Goal: Task Accomplishment & Management: Manage account settings

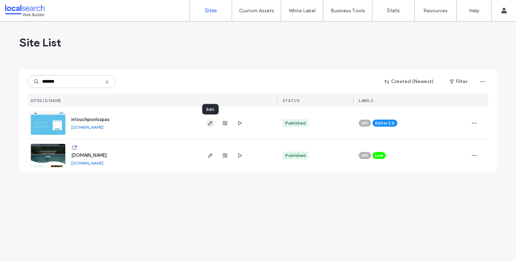
type input "*******"
click at [211, 121] on use "button" at bounding box center [210, 123] width 4 height 4
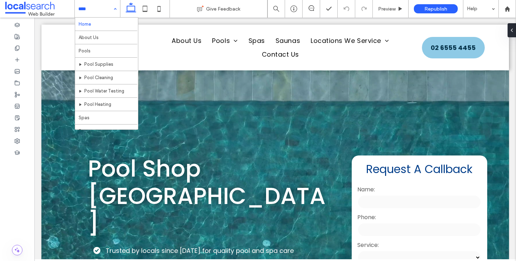
click at [113, 8] on div "Home About Us Pools Pool Supplies Pool Cleaning Pool Water Testing Pool Heating…" at bounding box center [97, 9] width 45 height 18
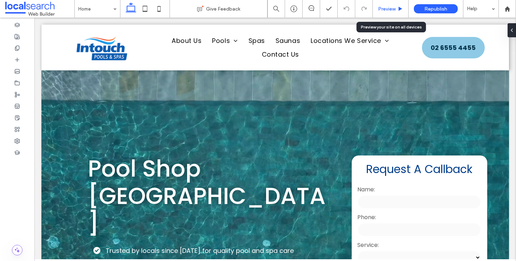
click at [398, 8] on icon at bounding box center [400, 8] width 5 height 5
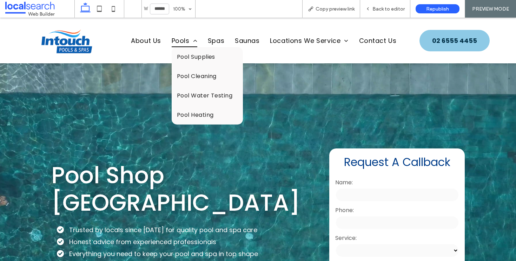
click at [183, 38] on span "Pools" at bounding box center [185, 40] width 26 height 13
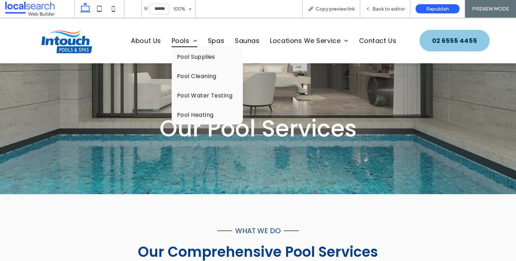
click at [173, 40] on span "Pools" at bounding box center [185, 40] width 26 height 13
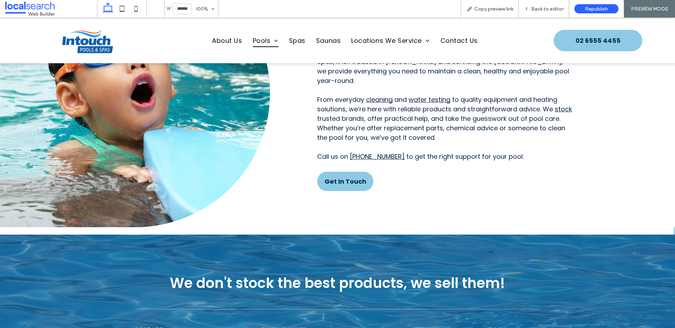
scroll to position [510, 0]
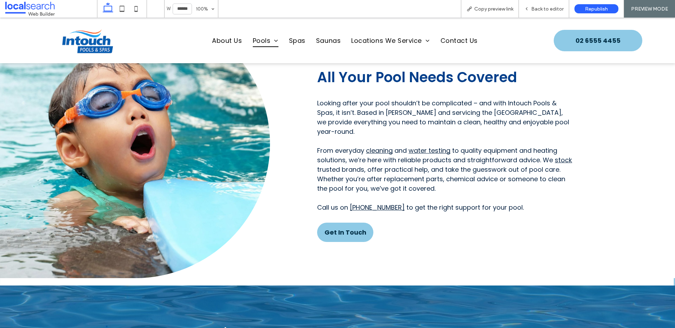
click at [82, 32] on img at bounding box center [87, 40] width 71 height 29
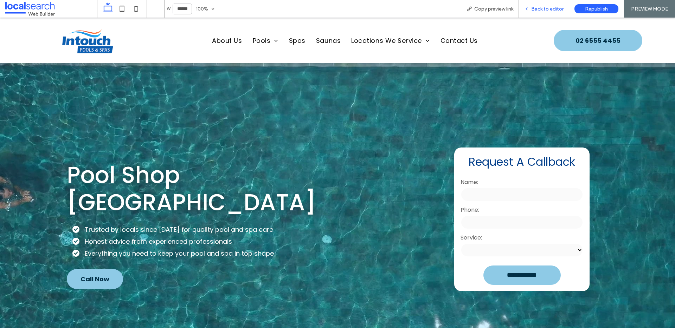
click at [516, 8] on span "Back to editor" at bounding box center [547, 9] width 32 height 6
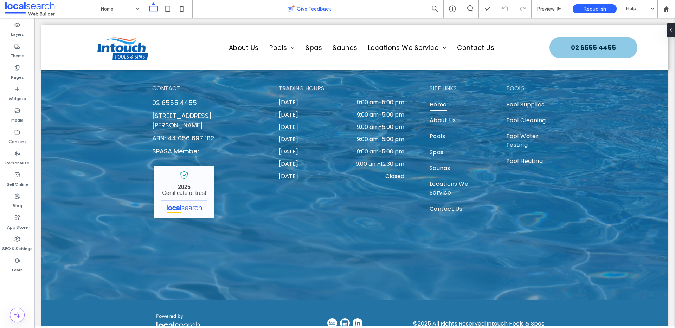
scroll to position [1703, 0]
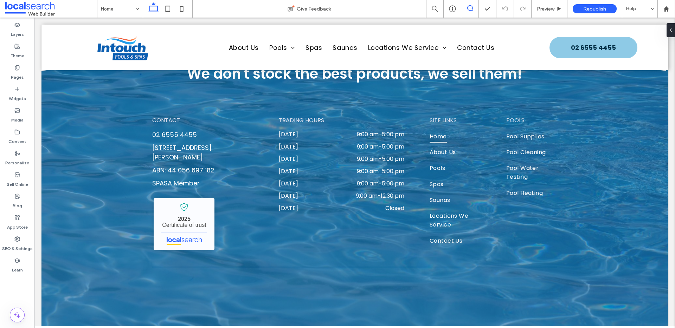
click at [467, 8] on use at bounding box center [470, 8] width 6 height 6
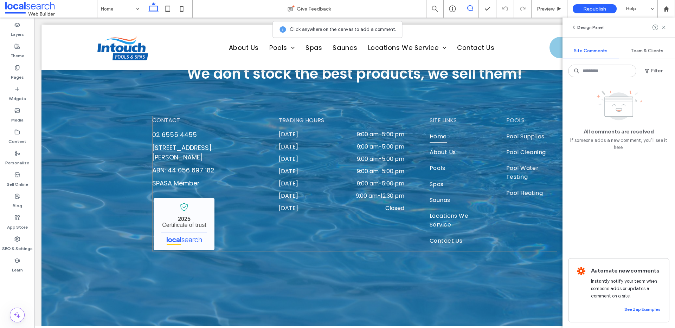
click at [407, 158] on div "CONTACT 02 6555 4455 81 Kularoo Dr, Forster NSW 2428 ABN: 44 056 697 182 SPASA …" at bounding box center [354, 184] width 405 height 136
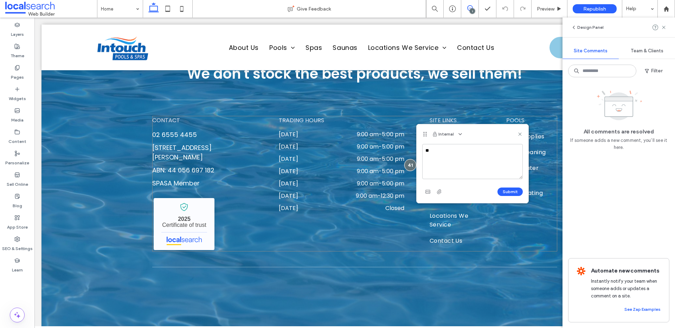
type textarea "*"
type textarea "**********"
click at [512, 193] on button "Submit" at bounding box center [509, 192] width 25 height 8
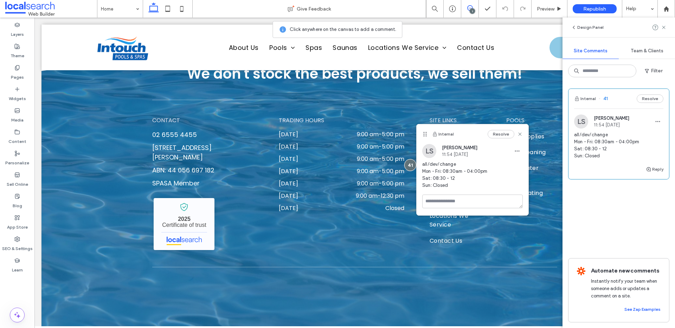
click at [516, 132] on div "Internal Resolve" at bounding box center [472, 134] width 112 height 20
click at [516, 133] on icon at bounding box center [520, 134] width 6 height 6
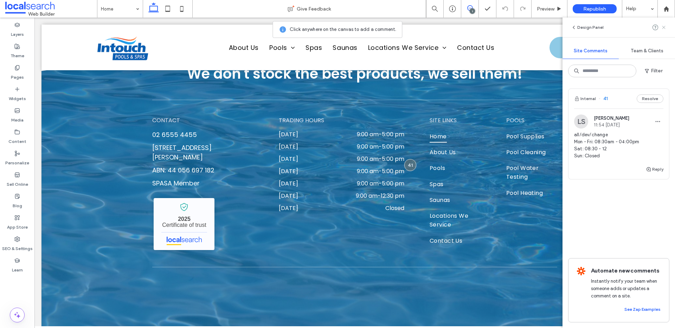
click at [516, 28] on icon at bounding box center [664, 28] width 6 height 6
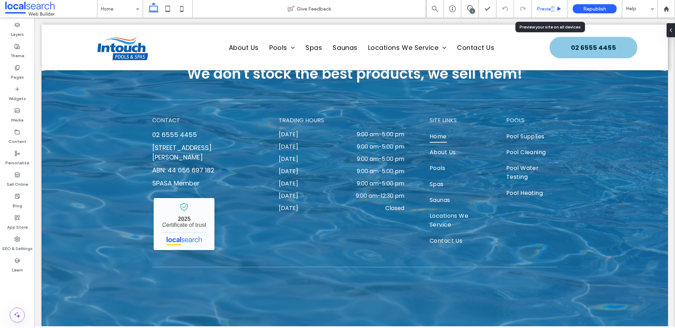
click at [516, 8] on span "Preview" at bounding box center [546, 9] width 18 height 6
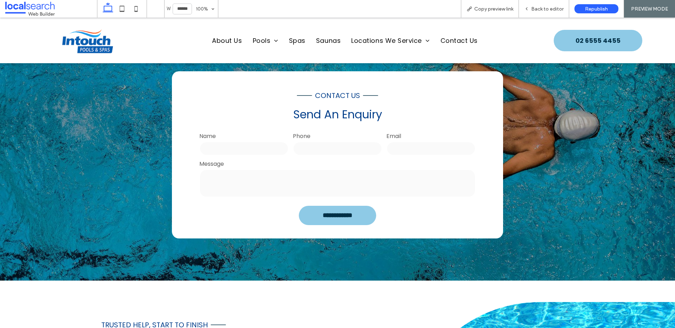
scroll to position [1119, 0]
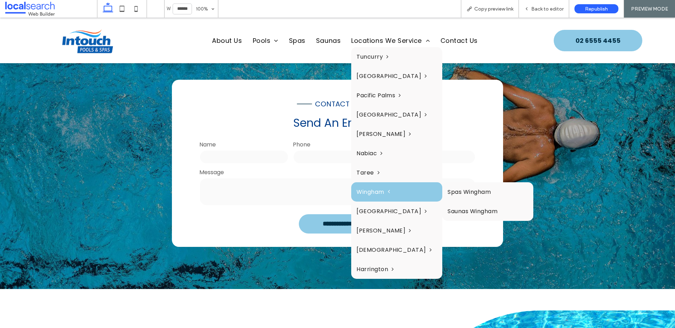
click at [367, 194] on span "Wingham" at bounding box center [372, 192] width 33 height 9
click at [366, 195] on span "Wingham" at bounding box center [372, 192] width 33 height 9
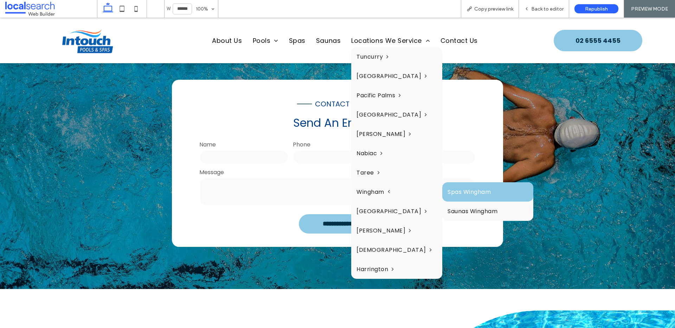
click at [450, 193] on link "Spas Wingham" at bounding box center [487, 191] width 91 height 19
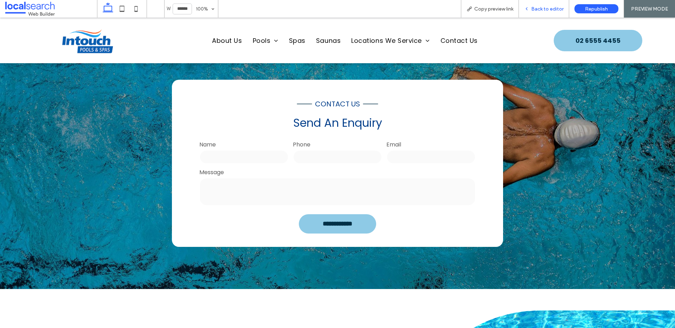
click at [516, 9] on span "Back to editor" at bounding box center [547, 9] width 32 height 6
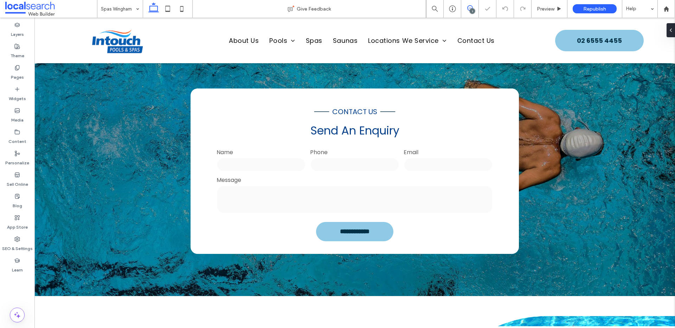
click at [472, 6] on icon at bounding box center [470, 8] width 6 height 6
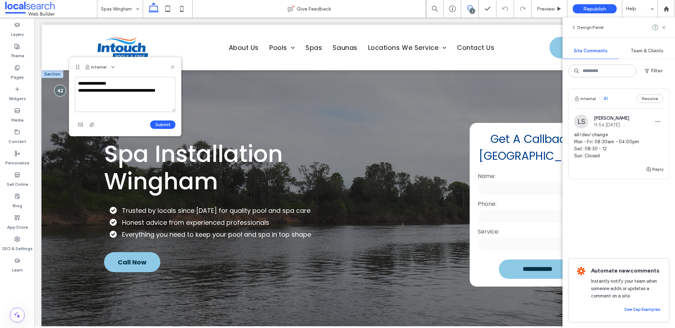
drag, startPoint x: 143, startPoint y: 119, endPoint x: 55, endPoint y: 77, distance: 98.1
type textarea "**********"
click at [169, 125] on button "Submit" at bounding box center [162, 125] width 25 height 8
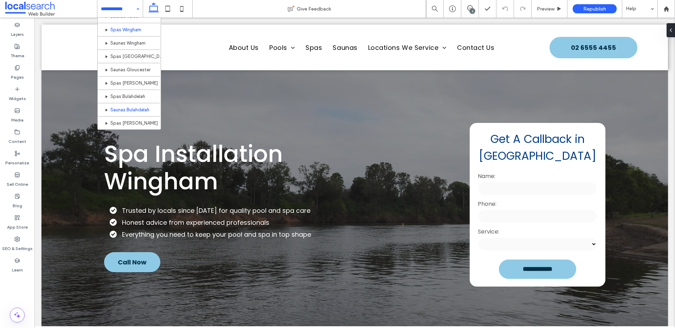
scroll to position [258, 0]
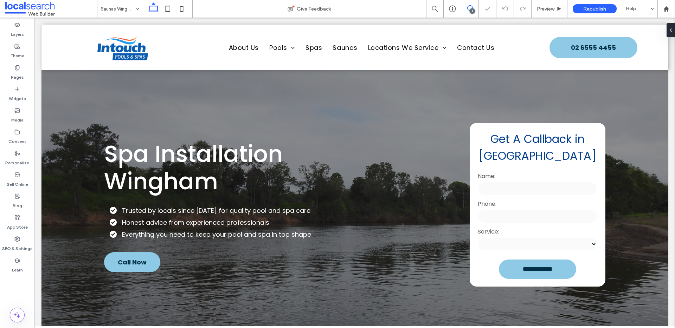
click at [468, 6] on icon at bounding box center [470, 8] width 6 height 6
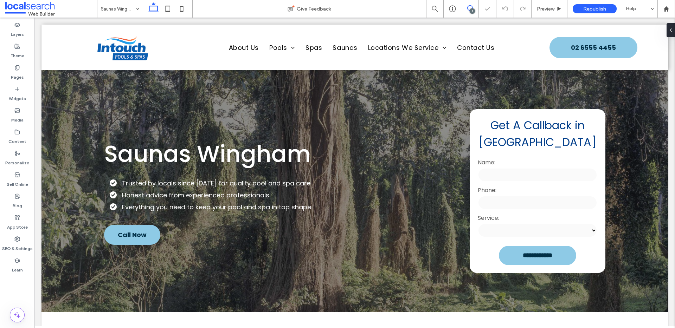
click at [467, 7] on use at bounding box center [470, 8] width 6 height 6
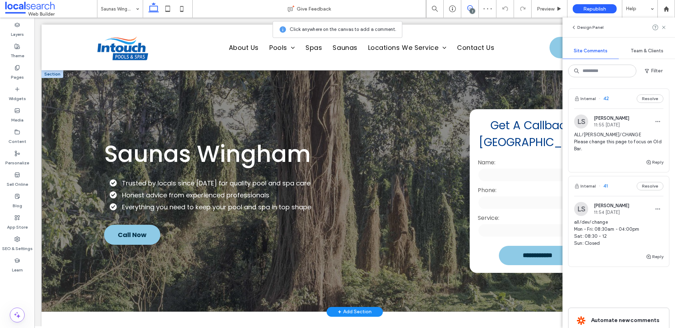
click at [52, 83] on div "**********" at bounding box center [354, 191] width 626 height 242
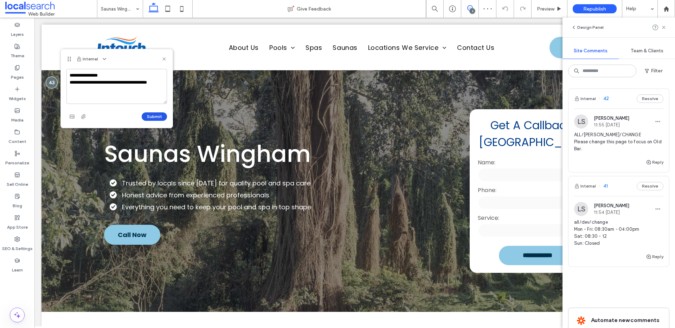
type textarea "**********"
click at [160, 117] on button "Submit" at bounding box center [154, 116] width 25 height 8
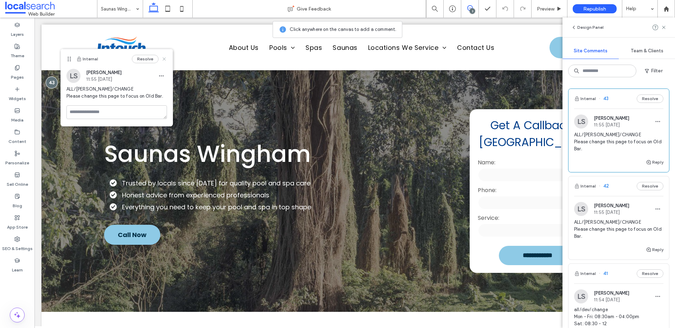
drag, startPoint x: 163, startPoint y: 56, endPoint x: 121, endPoint y: 45, distance: 44.2
click at [163, 56] on icon at bounding box center [164, 59] width 6 height 6
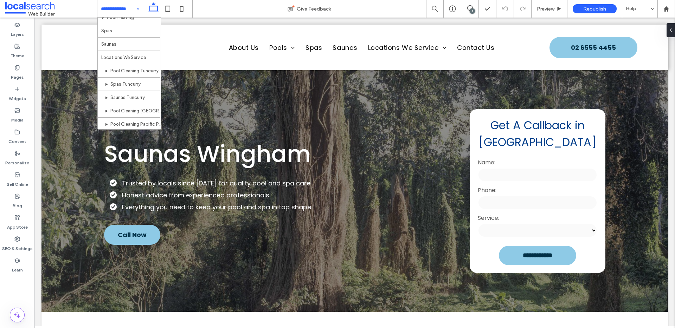
scroll to position [84, 0]
click at [516, 13] on div "Preview" at bounding box center [549, 9] width 36 height 18
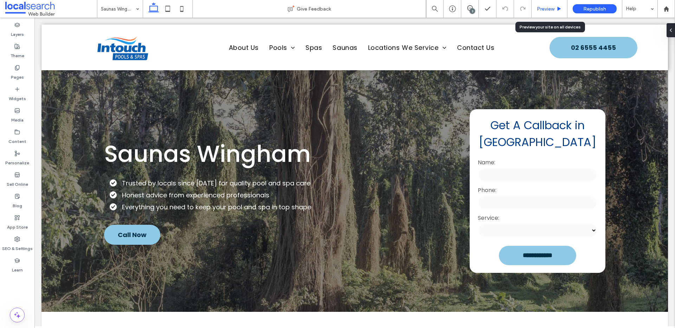
click at [516, 11] on span "Preview" at bounding box center [546, 9] width 18 height 6
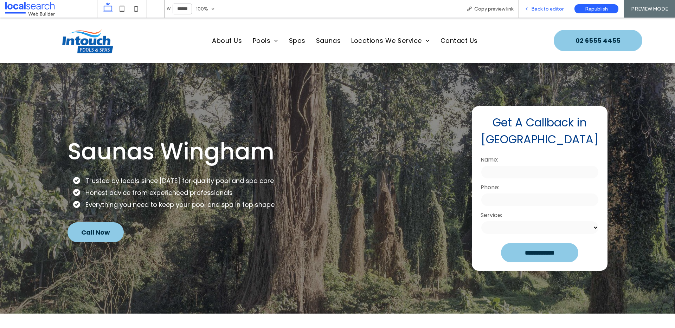
click at [516, 5] on div "Back to editor" at bounding box center [544, 9] width 50 height 18
click at [516, 10] on span "Back to editor" at bounding box center [547, 9] width 32 height 6
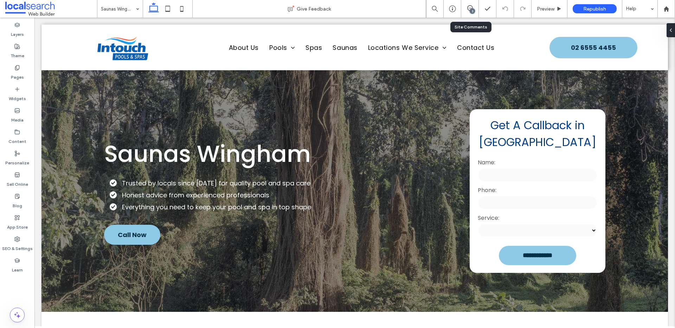
click at [466, 12] on div "3" at bounding box center [469, 8] width 17 height 7
click at [469, 9] on div "3" at bounding box center [471, 10] width 5 height 5
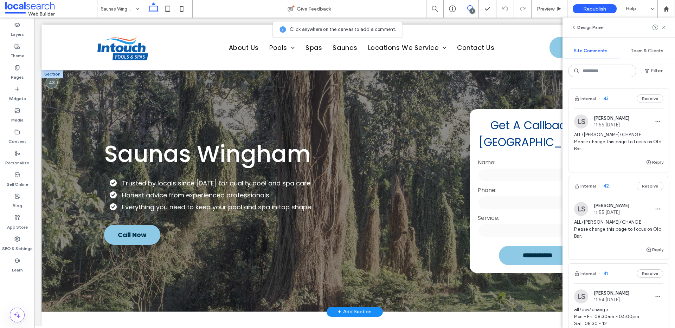
click at [59, 130] on div "**********" at bounding box center [354, 191] width 626 height 242
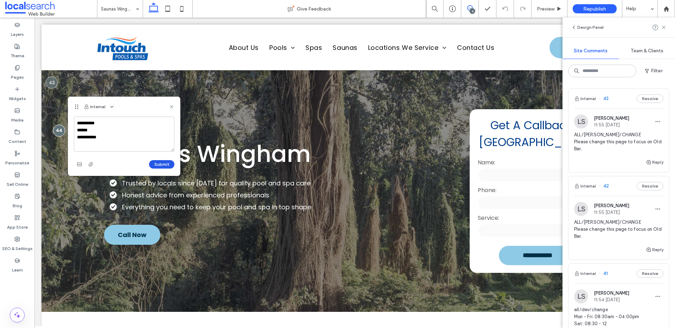
type textarea "**********"
click at [173, 163] on button "Submit" at bounding box center [161, 164] width 25 height 8
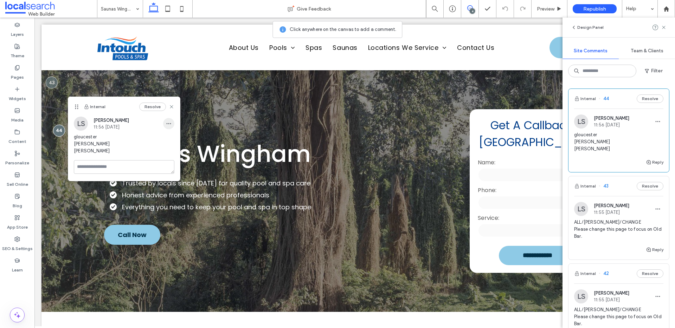
click at [172, 123] on span "button" at bounding box center [168, 123] width 11 height 11
click at [175, 139] on span "Edit" at bounding box center [173, 141] width 9 height 7
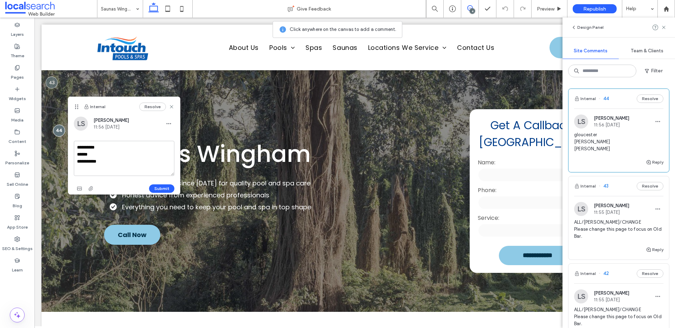
click at [109, 163] on textarea "**********" at bounding box center [124, 158] width 100 height 35
type textarea "**********"
click at [157, 189] on button "Submit" at bounding box center [161, 188] width 25 height 8
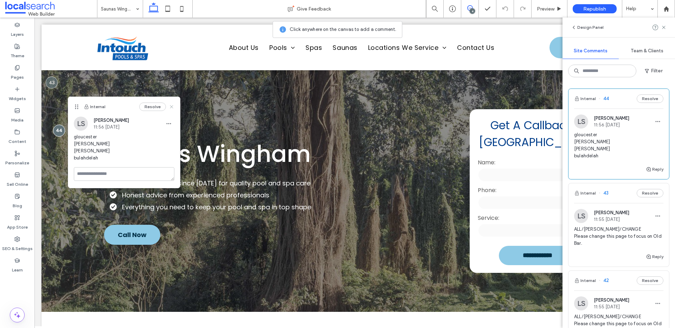
drag, startPoint x: 173, startPoint y: 104, endPoint x: 138, endPoint y: 87, distance: 39.0
click at [173, 104] on icon at bounding box center [172, 107] width 6 height 6
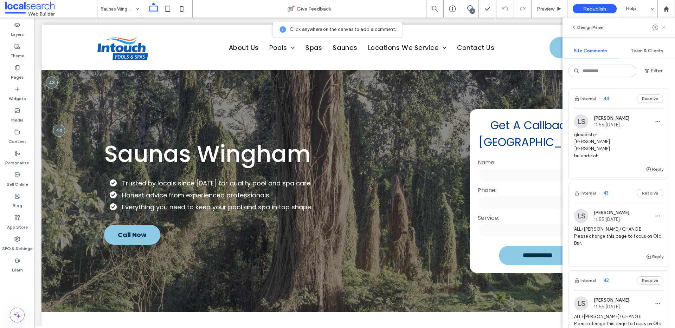
click at [516, 26] on icon at bounding box center [664, 28] width 6 height 6
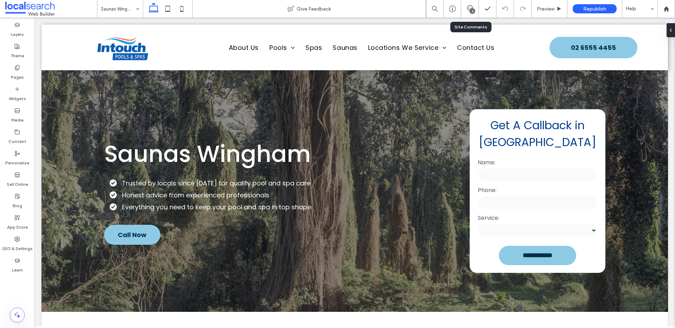
click at [476, 12] on div "4" at bounding box center [470, 9] width 18 height 18
click at [467, 9] on icon at bounding box center [470, 8] width 6 height 6
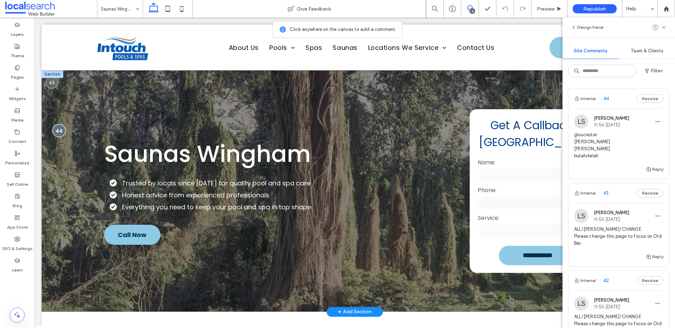
click at [62, 132] on div at bounding box center [59, 130] width 13 height 13
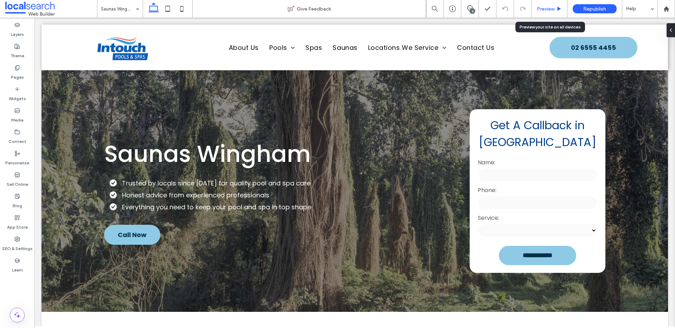
click at [516, 4] on div "Preview" at bounding box center [549, 9] width 36 height 18
click at [516, 7] on icon at bounding box center [558, 8] width 5 height 5
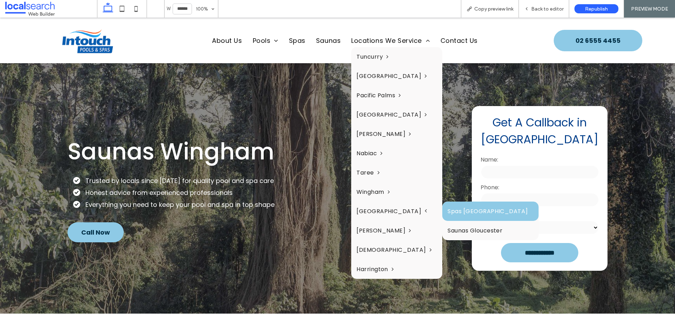
drag, startPoint x: 437, startPoint y: 210, endPoint x: 511, endPoint y: 65, distance: 162.8
click at [442, 210] on link "Spas Gloucester" at bounding box center [490, 211] width 96 height 19
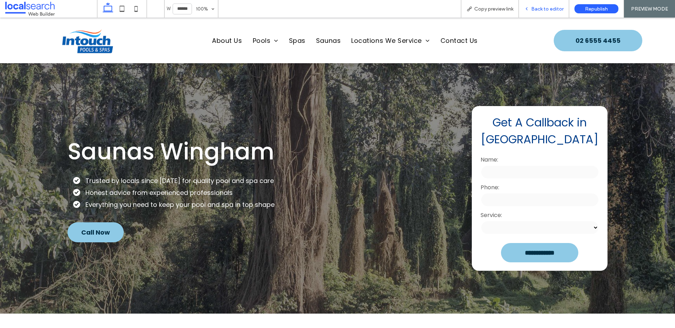
click at [516, 10] on span "Back to editor" at bounding box center [547, 9] width 32 height 6
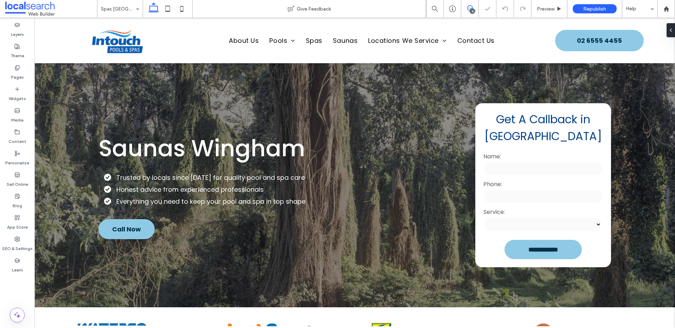
click at [472, 6] on icon at bounding box center [470, 8] width 6 height 6
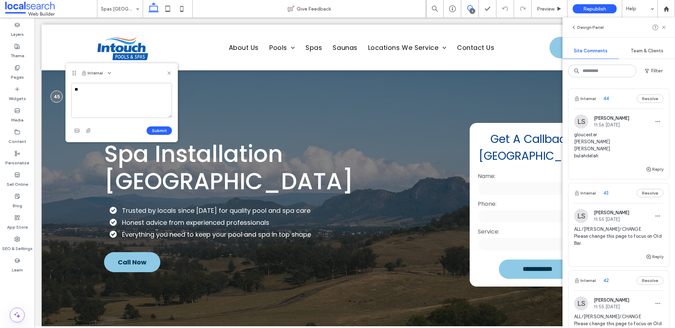
type textarea "*"
drag, startPoint x: 166, startPoint y: 96, endPoint x: -28, endPoint y: 73, distance: 195.3
click at [0, 73] on html ".wqwq-1{fill:#231f20;} .cls-1q, .cls-2q { fill-rule: evenodd; } .cls-2q { fill:…" at bounding box center [337, 164] width 675 height 328
drag, startPoint x: 154, startPoint y: 97, endPoint x: 175, endPoint y: 112, distance: 25.9
click at [164, 111] on textarea "**********" at bounding box center [121, 100] width 100 height 35
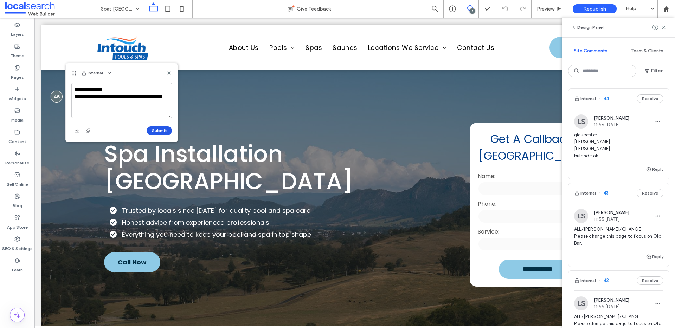
type textarea "**********"
click at [156, 132] on button "Submit" at bounding box center [159, 130] width 25 height 8
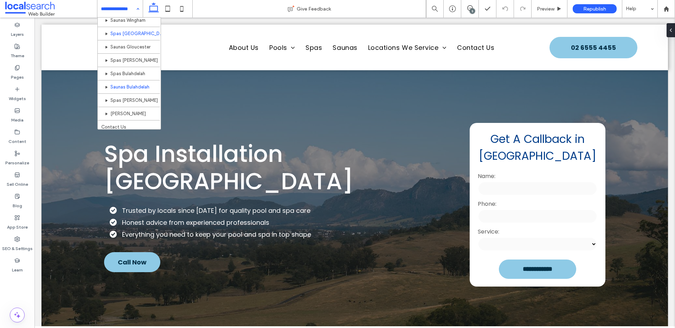
scroll to position [314, 0]
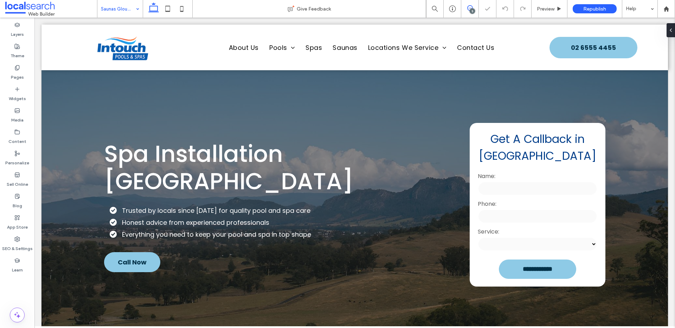
click at [467, 8] on use at bounding box center [470, 8] width 6 height 6
click at [470, 7] on icon at bounding box center [470, 8] width 6 height 6
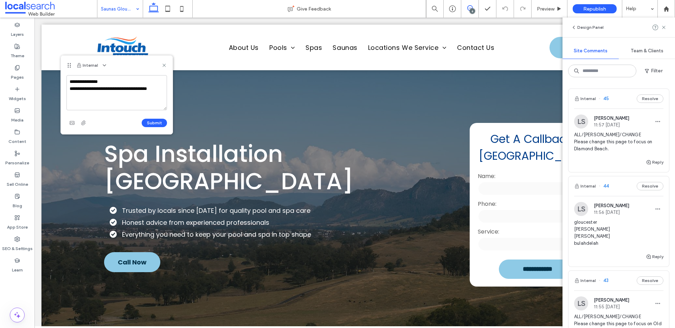
drag, startPoint x: 150, startPoint y: 94, endPoint x: 149, endPoint y: 89, distance: 5.0
click at [149, 89] on textarea "**********" at bounding box center [116, 92] width 100 height 35
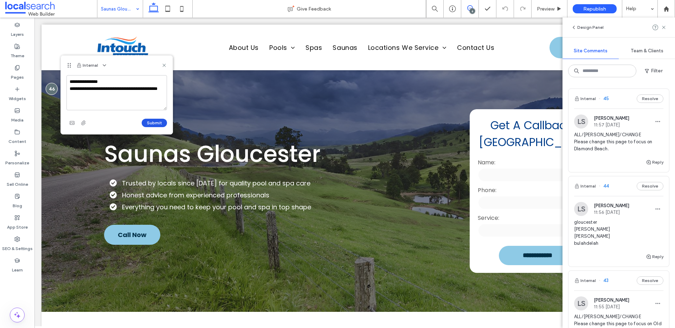
type textarea "**********"
click at [152, 124] on button "Submit" at bounding box center [154, 123] width 25 height 8
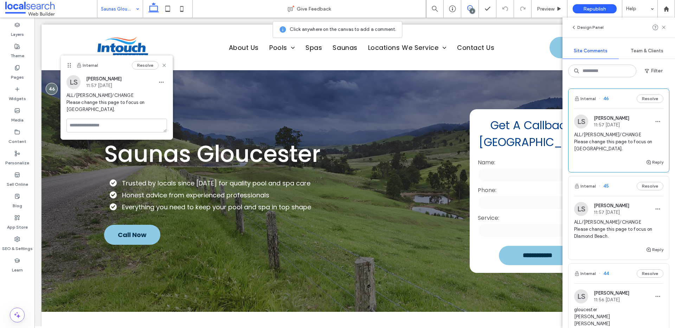
click at [167, 65] on div "Internal Resolve" at bounding box center [117, 66] width 112 height 20
click at [166, 64] on icon at bounding box center [164, 66] width 6 height 6
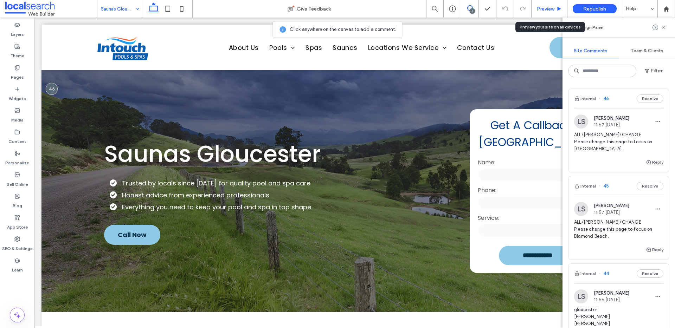
click at [516, 8] on span "Preview" at bounding box center [546, 9] width 18 height 6
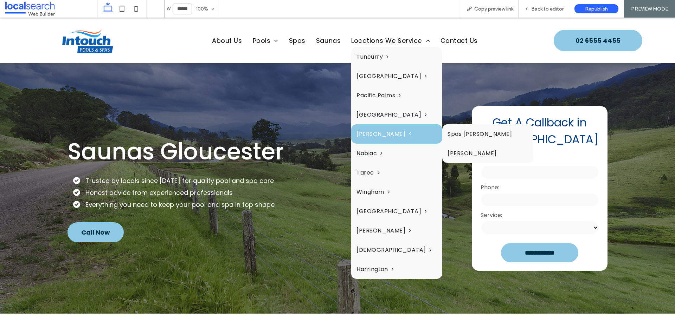
click at [366, 136] on span "Forster" at bounding box center [383, 134] width 55 height 9
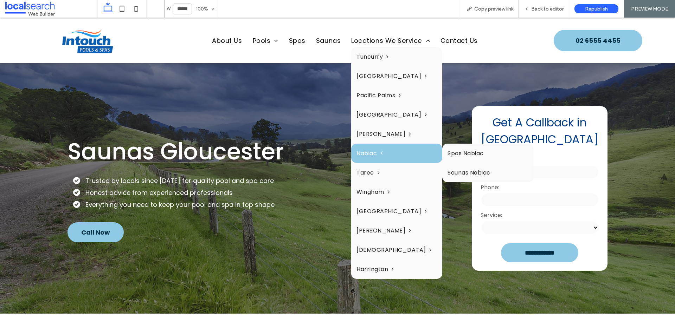
click at [390, 150] on link "Nabiac" at bounding box center [396, 153] width 91 height 19
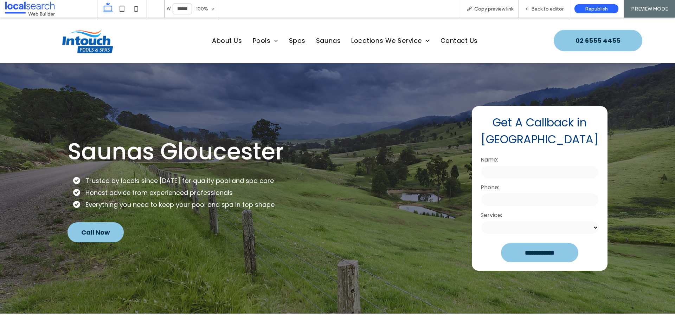
click at [72, 44] on img at bounding box center [87, 40] width 71 height 29
click at [516, 11] on span "Back to editor" at bounding box center [547, 9] width 32 height 6
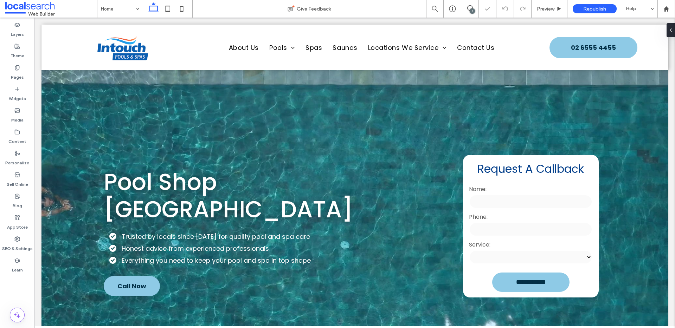
drag, startPoint x: 469, startPoint y: 10, endPoint x: 462, endPoint y: 15, distance: 9.3
click at [472, 9] on div "6" at bounding box center [471, 10] width 5 height 5
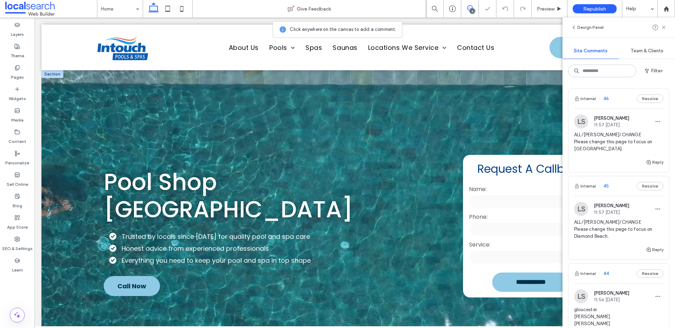
click at [48, 86] on div at bounding box center [354, 226] width 626 height 312
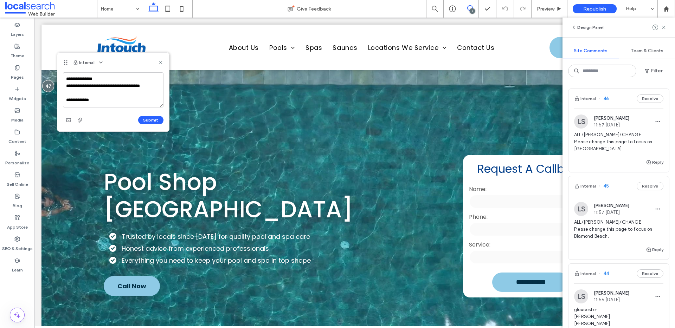
drag, startPoint x: 94, startPoint y: 85, endPoint x: 132, endPoint y: 86, distance: 38.3
click at [132, 86] on textarea "**********" at bounding box center [113, 89] width 100 height 35
drag, startPoint x: 125, startPoint y: 115, endPoint x: 123, endPoint y: 106, distance: 8.6
click at [125, 115] on div "Submit" at bounding box center [113, 120] width 100 height 11
click at [123, 100] on textarea "**********" at bounding box center [113, 89] width 100 height 35
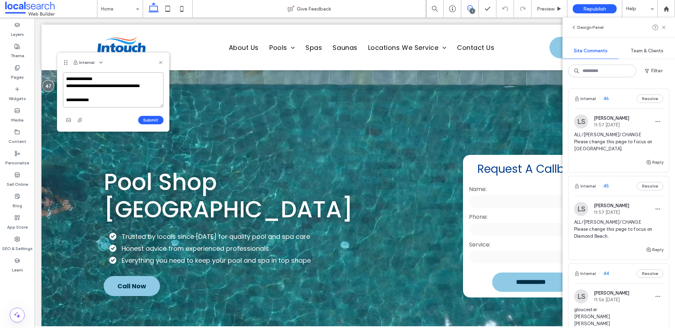
paste textarea "**********"
type textarea "**********"
click at [158, 119] on button "Submit" at bounding box center [150, 120] width 25 height 8
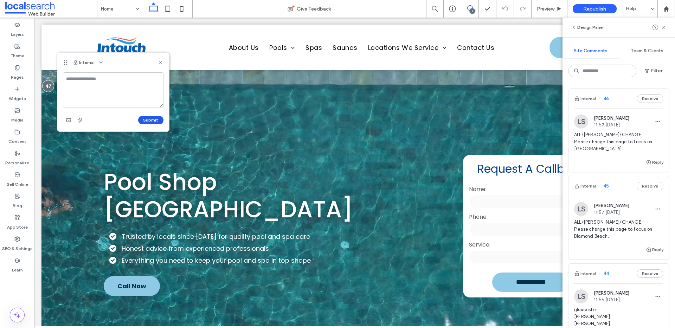
scroll to position [0, 0]
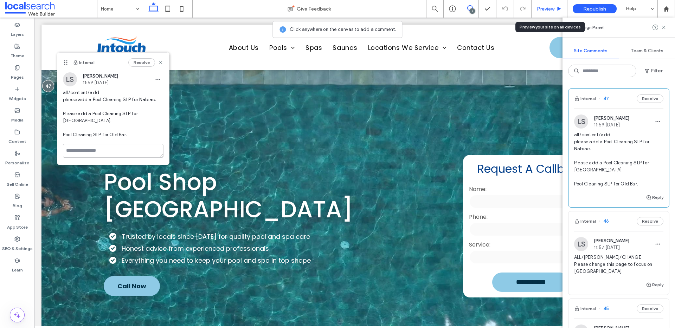
click at [516, 11] on span "Preview" at bounding box center [546, 9] width 18 height 6
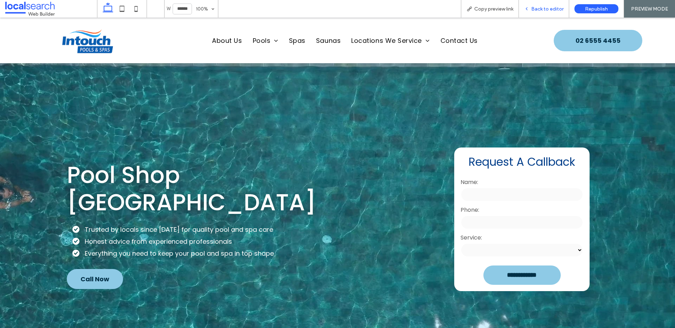
click at [516, 11] on span "Back to editor" at bounding box center [547, 9] width 32 height 6
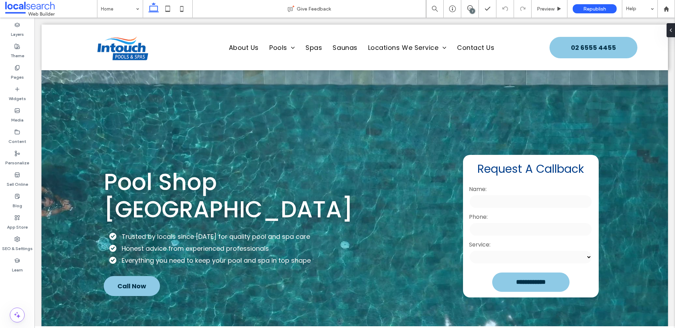
click at [472, 8] on div "7" at bounding box center [471, 10] width 5 height 5
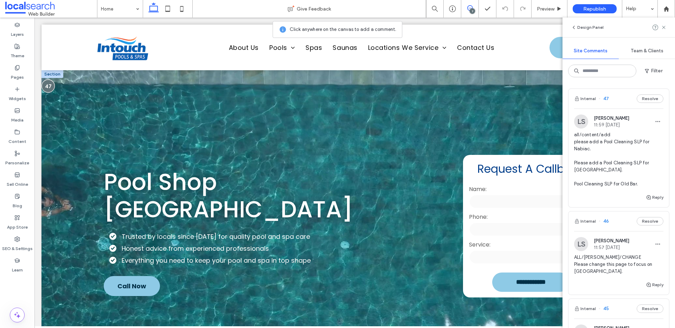
click at [52, 89] on div at bounding box center [47, 85] width 13 height 13
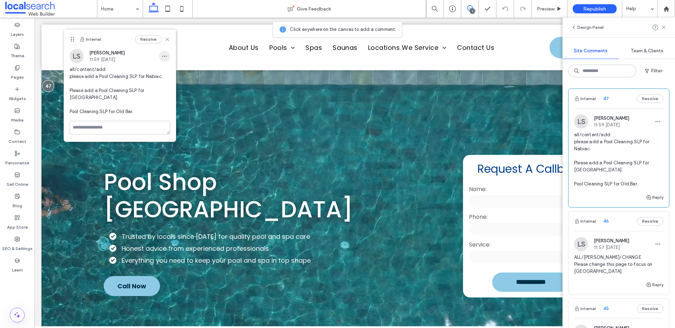
click at [167, 57] on icon "button" at bounding box center [165, 56] width 6 height 6
click at [171, 76] on span "Edit" at bounding box center [169, 74] width 9 height 7
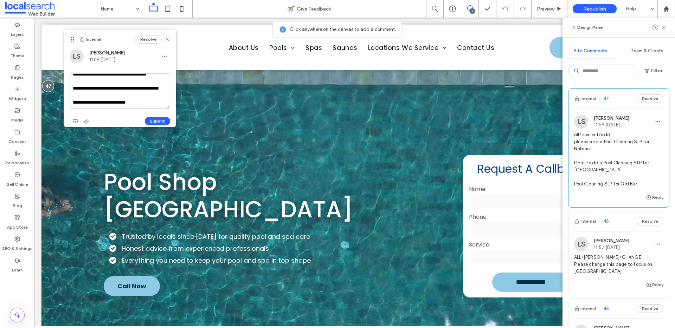
scroll to position [27, 0]
click at [144, 100] on textarea "**********" at bounding box center [120, 90] width 100 height 35
type textarea "**********"
click at [147, 124] on button "Submit" at bounding box center [157, 121] width 25 height 8
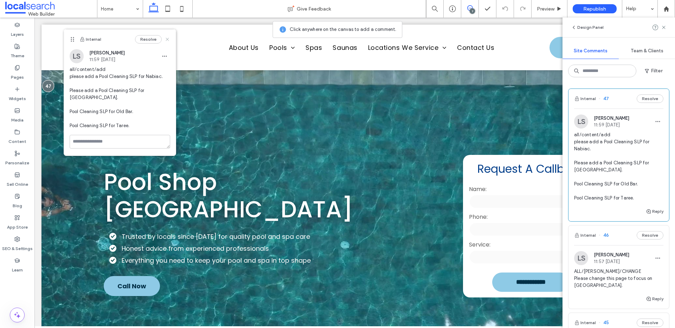
click at [165, 38] on use at bounding box center [166, 39] width 3 height 3
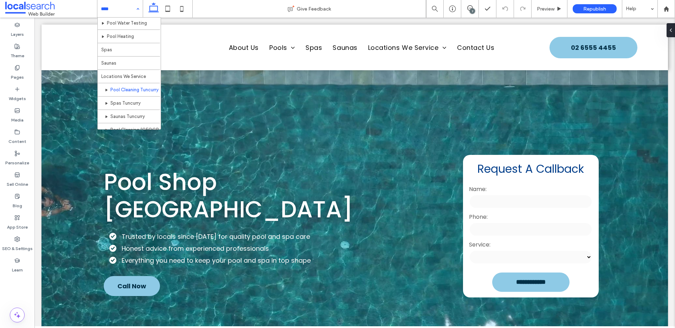
scroll to position [67, 0]
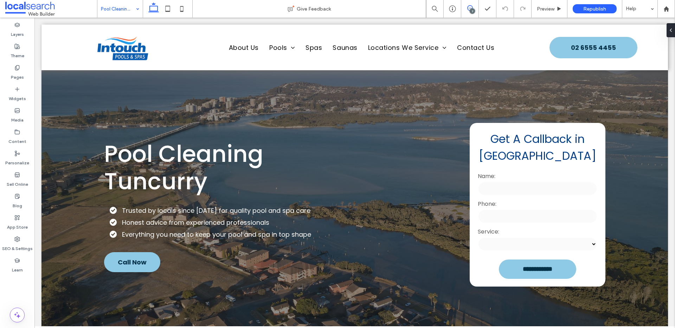
drag, startPoint x: 468, startPoint y: 6, endPoint x: 353, endPoint y: 37, distance: 119.2
click at [468, 6] on icon at bounding box center [470, 8] width 6 height 6
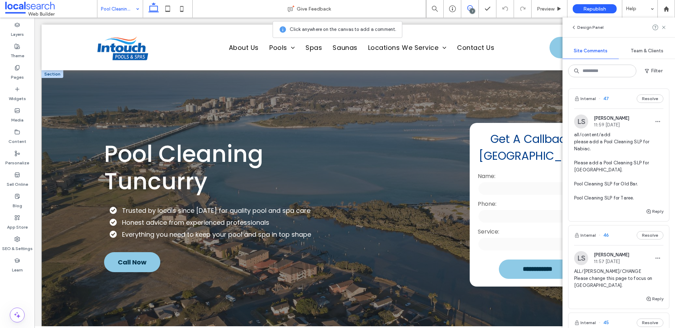
click at [60, 96] on div "**********" at bounding box center [354, 204] width 626 height 269
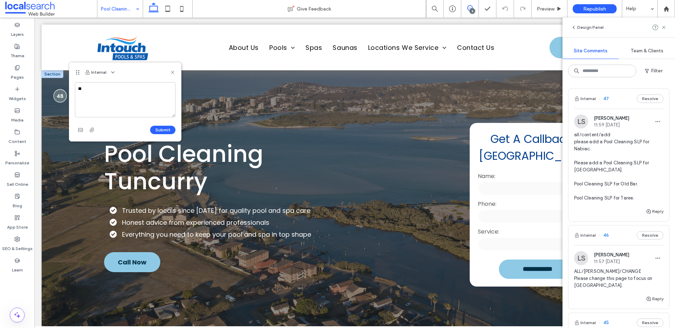
type textarea "*"
click at [138, 90] on textarea "**********" at bounding box center [125, 99] width 100 height 35
type textarea "**********"
click at [162, 130] on button "Submit" at bounding box center [162, 130] width 25 height 8
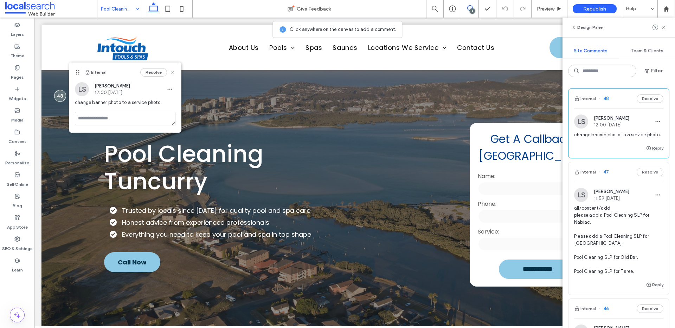
click at [174, 70] on icon at bounding box center [173, 73] width 6 height 6
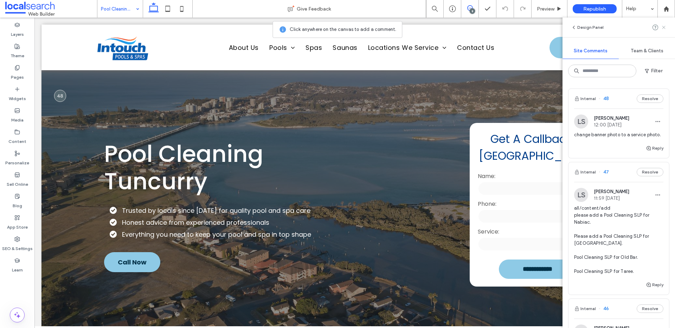
click at [516, 26] on use at bounding box center [663, 27] width 3 height 3
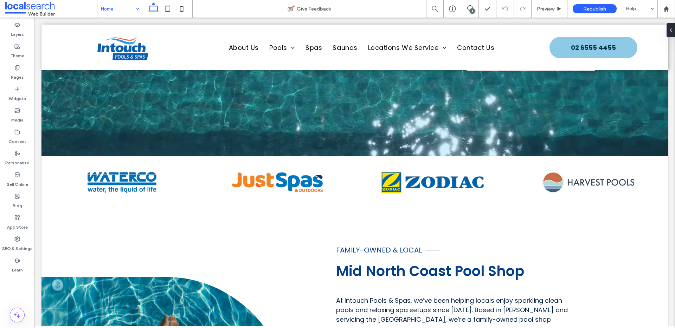
scroll to position [249, 0]
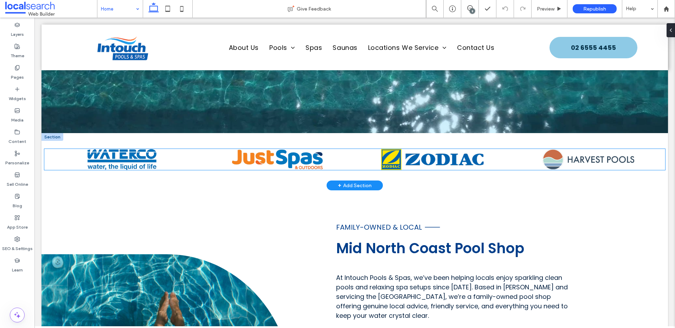
click at [516, 168] on img at bounding box center [588, 159] width 92 height 21
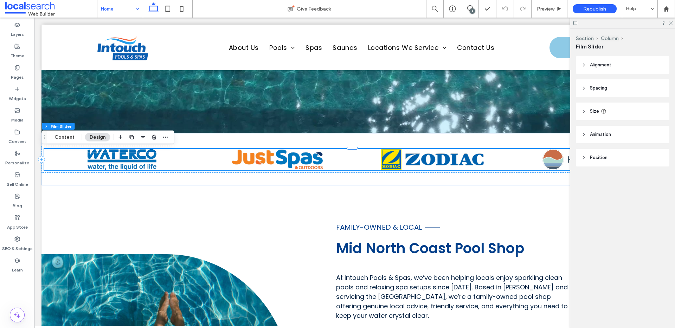
click at [516, 156] on header "Position" at bounding box center [622, 158] width 93 height 18
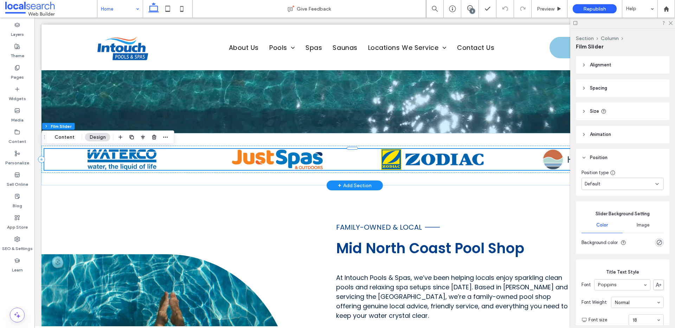
click at [516, 158] on img at bounding box center [588, 159] width 92 height 21
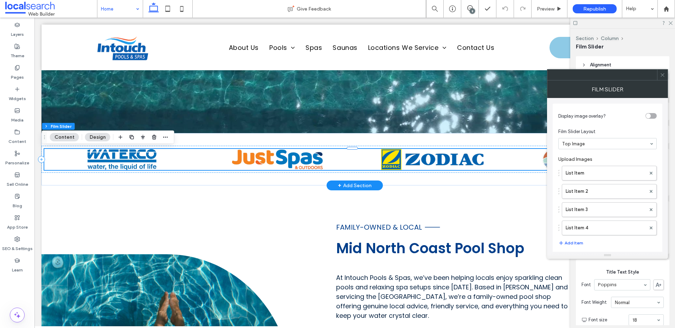
click at [516, 158] on div "Display image overlay? Film Slider Layout Top Image Upload Images List Item Lis…" at bounding box center [607, 331] width 110 height 455
click at [516, 229] on label "List Item 4" at bounding box center [605, 228] width 80 height 14
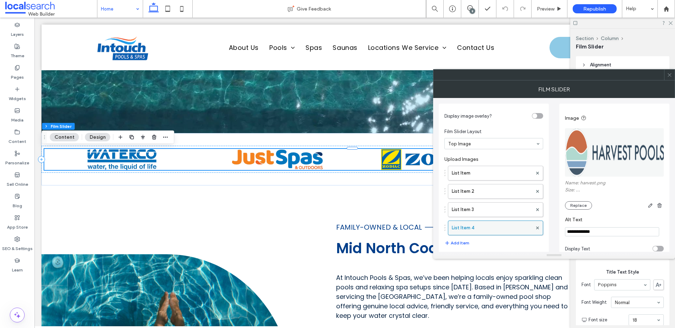
click at [516, 228] on div at bounding box center [537, 228] width 11 height 11
click at [516, 74] on div at bounding box center [669, 75] width 11 height 11
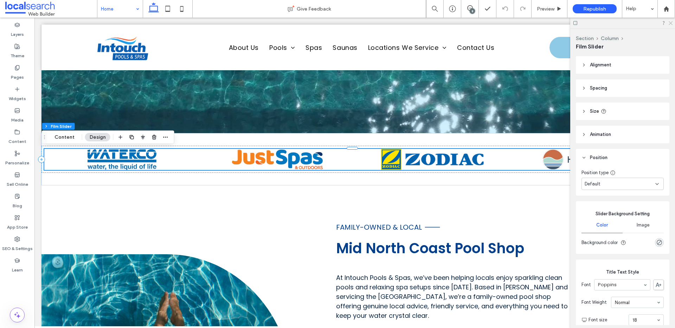
click at [516, 20] on div at bounding box center [622, 23] width 105 height 11
click at [472, 7] on use at bounding box center [470, 8] width 6 height 6
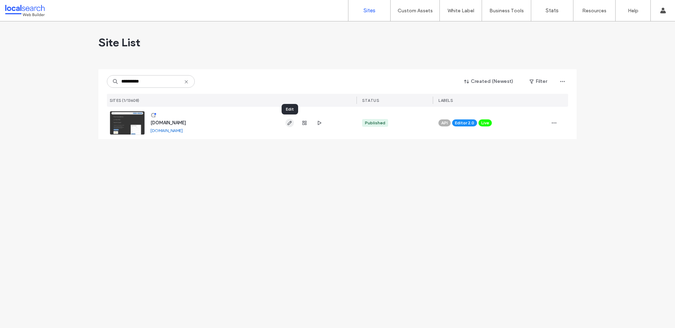
type input "**********"
click at [291, 123] on icon "button" at bounding box center [290, 123] width 6 height 6
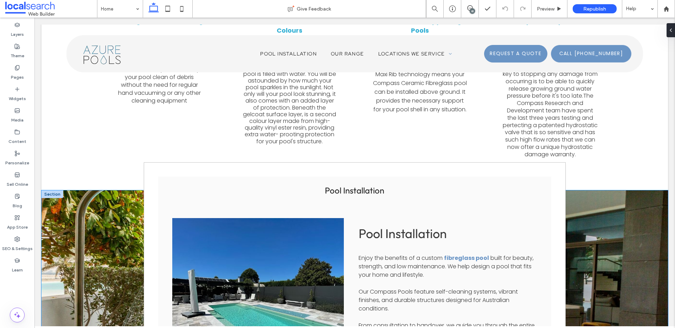
scroll to position [1079, 0]
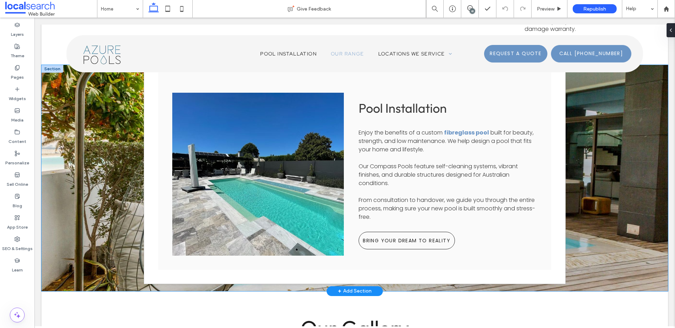
click at [57, 253] on div "Pool Installation Pool Installation Enjoy the benefits of a custom fibreglass p…" at bounding box center [354, 178] width 626 height 226
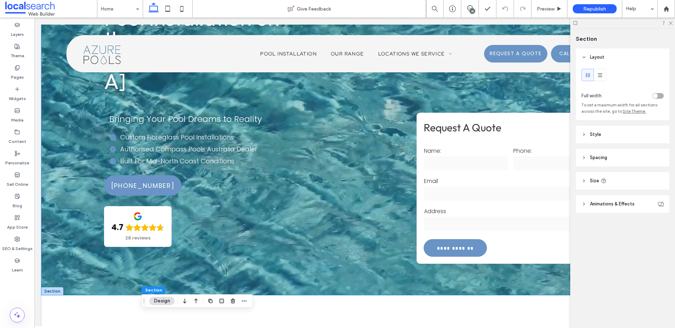
scroll to position [6, 0]
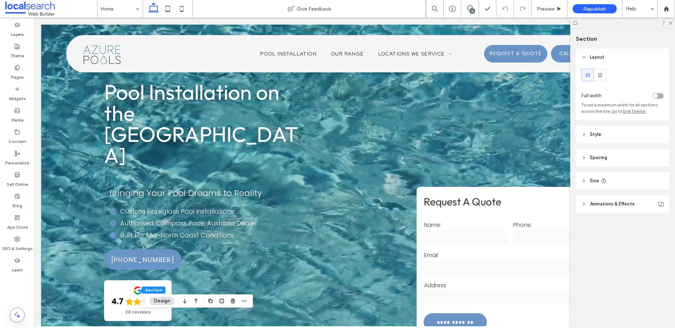
click at [57, 113] on div at bounding box center [354, 194] width 626 height 350
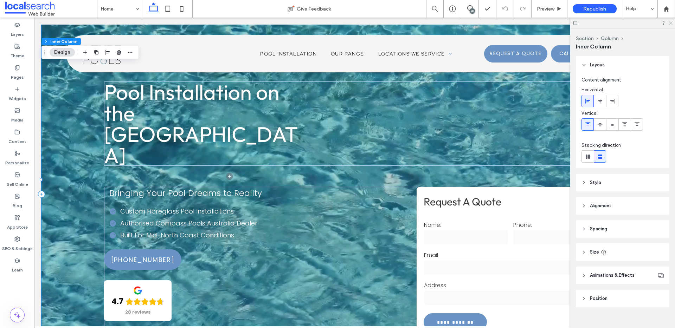
click at [670, 23] on use at bounding box center [670, 23] width 4 height 4
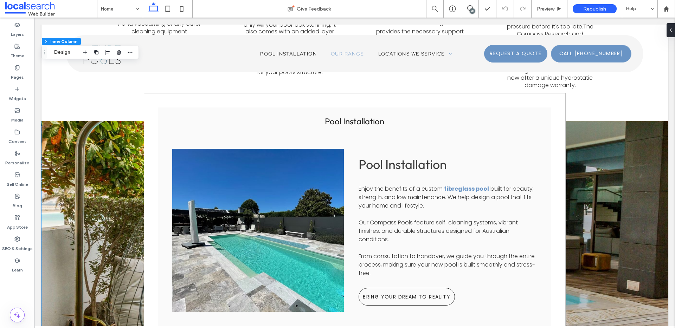
scroll to position [1090, 0]
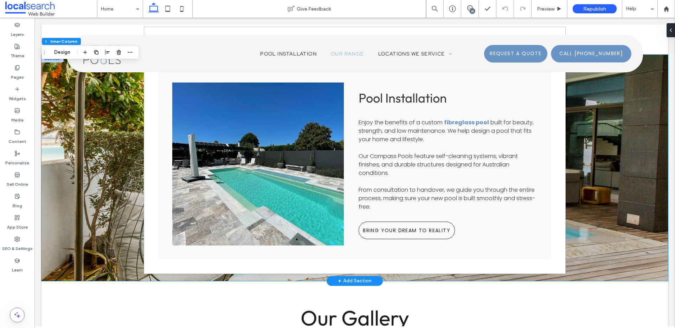
click at [75, 229] on div "Pool Installation Pool Installation Enjoy the benefits of a custom fibreglass p…" at bounding box center [354, 168] width 626 height 226
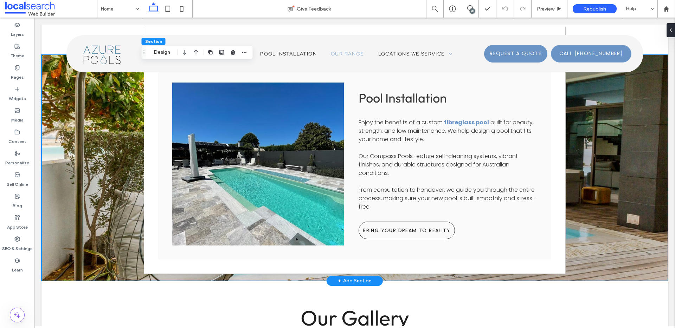
scroll to position [945, 0]
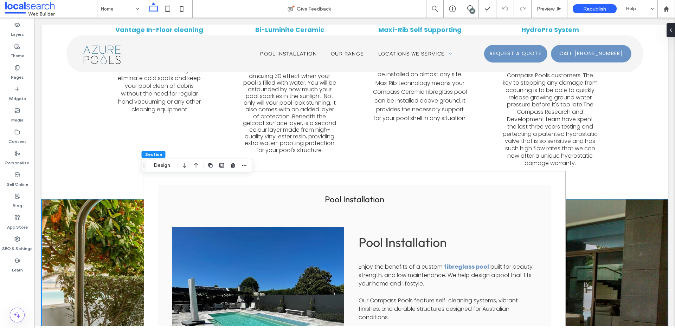
click at [79, 199] on div "Pool Installation Pool Installation Enjoy the benefits of a custom fibreglass p…" at bounding box center [354, 312] width 626 height 226
click at [161, 167] on button "Design" at bounding box center [161, 165] width 25 height 8
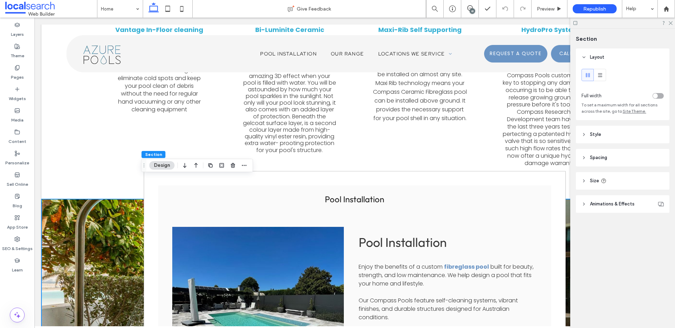
click at [613, 201] on span "Animations & Effects" at bounding box center [612, 204] width 45 height 7
click at [611, 177] on header "Size" at bounding box center [622, 181] width 93 height 18
click at [614, 137] on header "Style" at bounding box center [622, 135] width 93 height 18
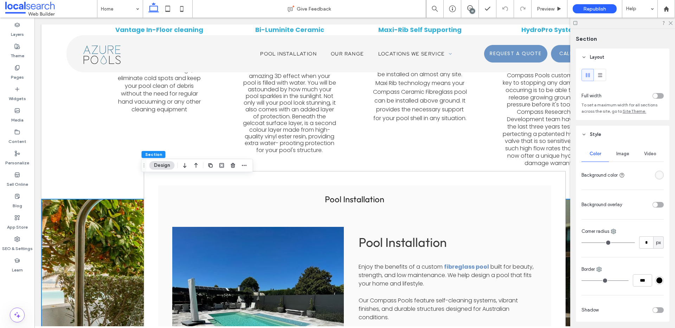
click at [626, 155] on span "Image" at bounding box center [622, 154] width 13 height 6
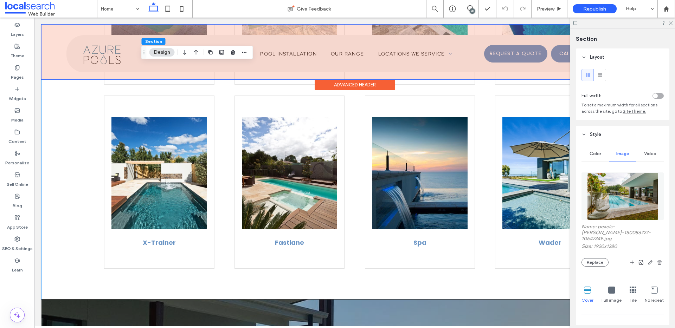
scroll to position [1767, 0]
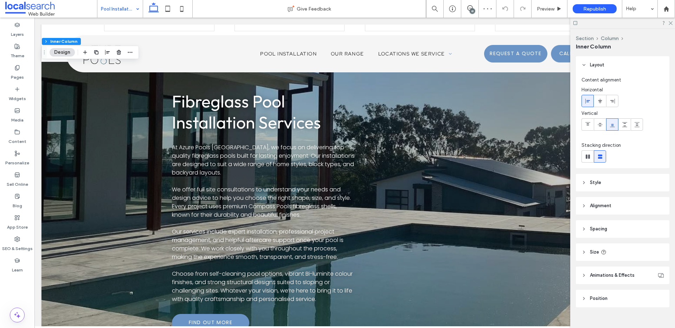
click at [621, 251] on header "Size" at bounding box center [622, 252] width 93 height 18
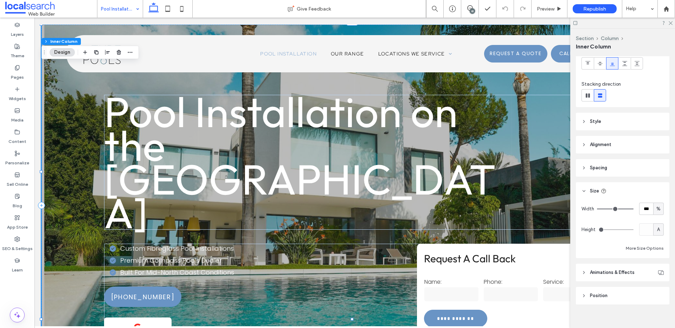
scroll to position [54, 0]
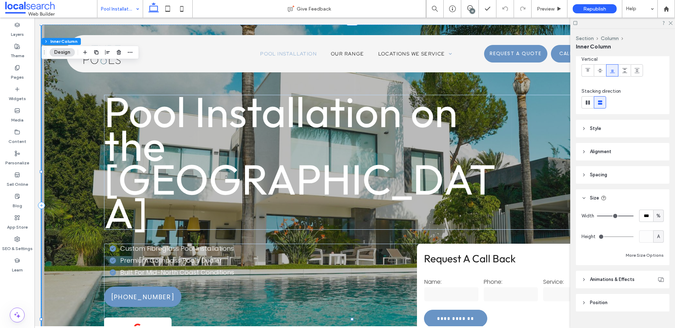
click at [616, 126] on header "Style" at bounding box center [622, 129] width 93 height 18
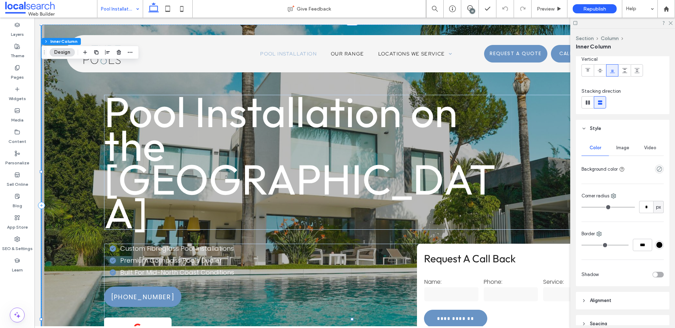
click at [620, 148] on span "Image" at bounding box center [622, 148] width 13 height 6
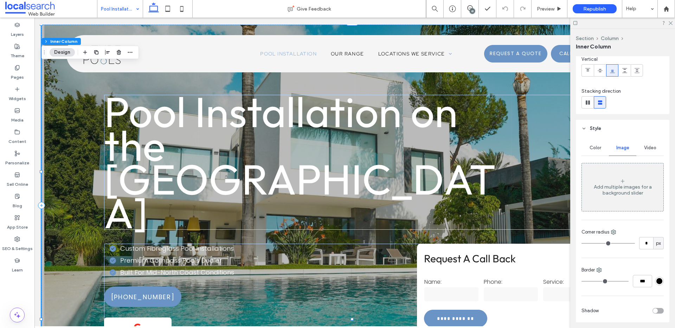
click at [649, 146] on span "Video" at bounding box center [650, 148] width 12 height 6
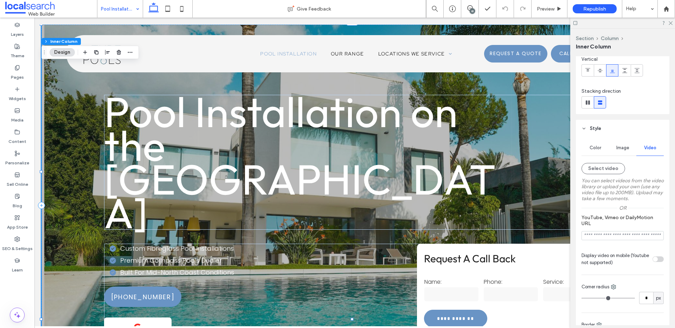
click at [620, 149] on span "Image" at bounding box center [622, 148] width 13 height 6
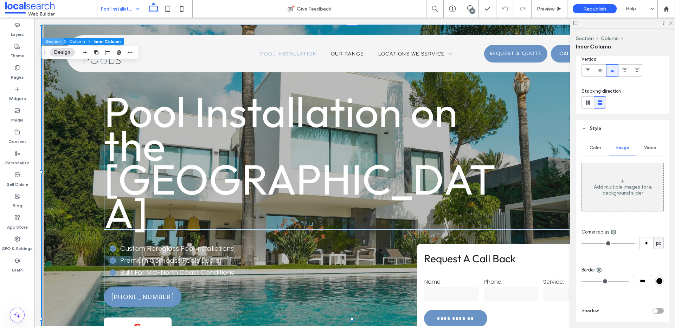
click at [57, 44] on button "Section" at bounding box center [53, 41] width 22 height 7
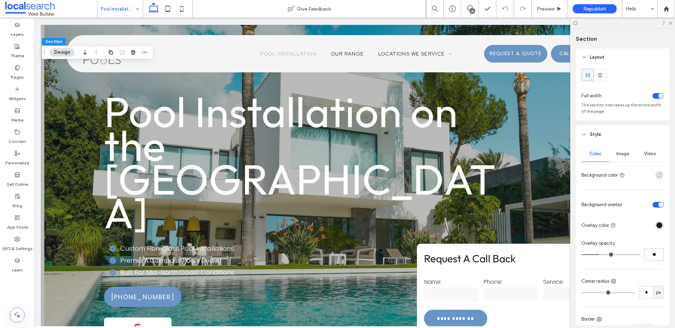
click at [627, 152] on div "Image" at bounding box center [622, 153] width 27 height 15
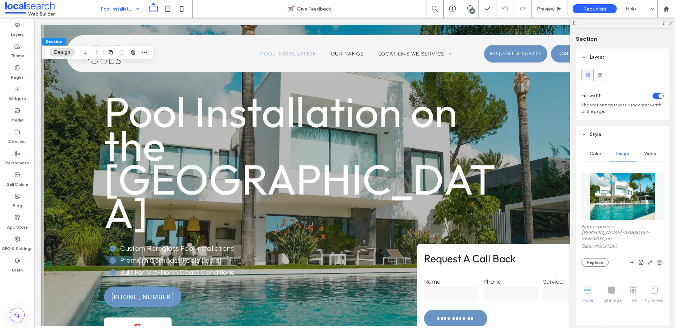
click at [657, 260] on use "button" at bounding box center [659, 262] width 4 height 5
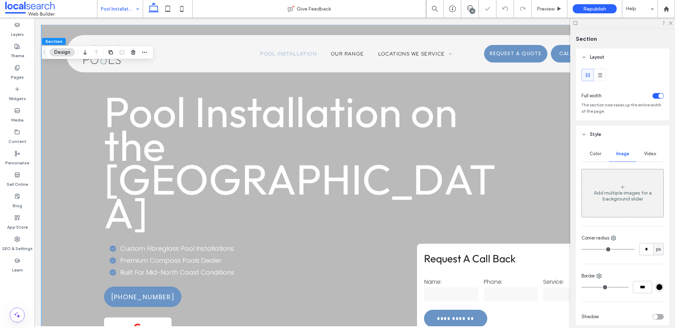
click at [641, 150] on div "Video" at bounding box center [649, 153] width 27 height 15
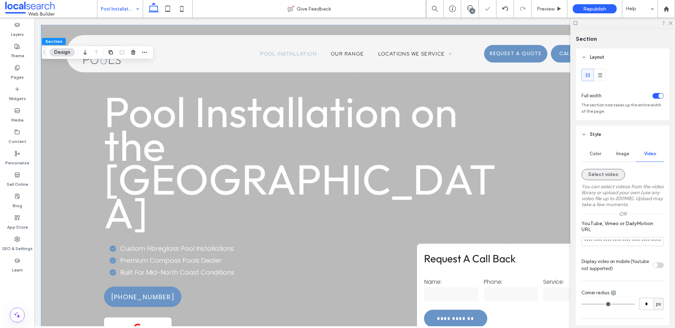
click at [608, 173] on button "Select video" at bounding box center [603, 174] width 44 height 11
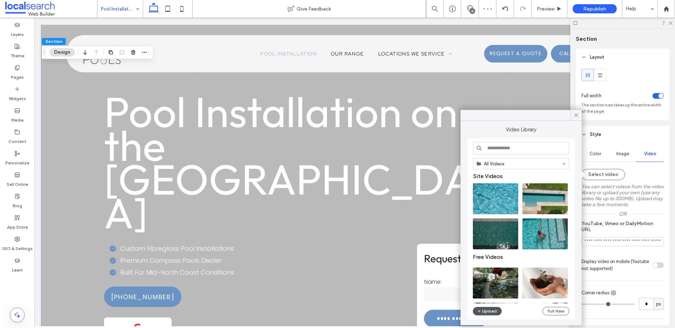
click at [490, 308] on button "Upload" at bounding box center [487, 311] width 29 height 8
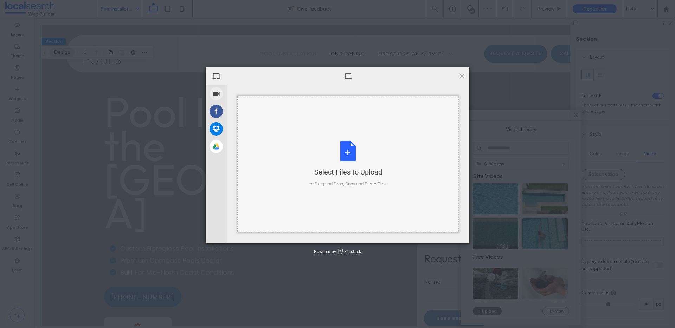
click at [327, 136] on div "Select Files to Upload or Drag and Drop, Copy and Paste Files" at bounding box center [347, 164] width 221 height 137
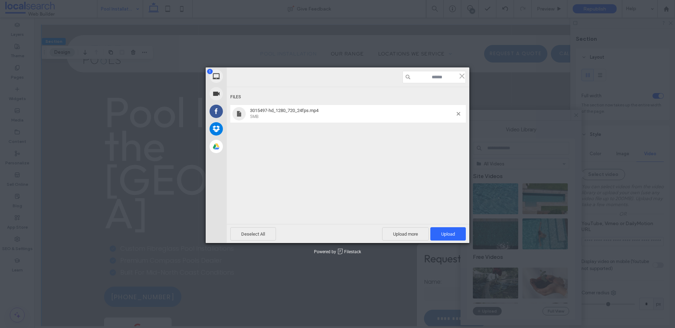
click at [458, 241] on div "Deselect All Upload more Upload 1" at bounding box center [348, 233] width 242 height 19
click at [455, 233] on span "Upload 1" at bounding box center [447, 233] width 35 height 13
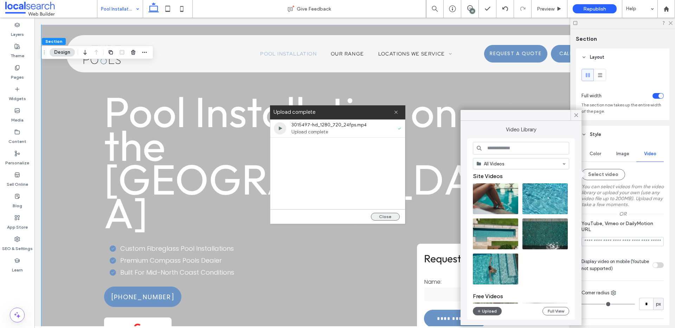
click at [391, 216] on button "Close" at bounding box center [385, 217] width 29 height 8
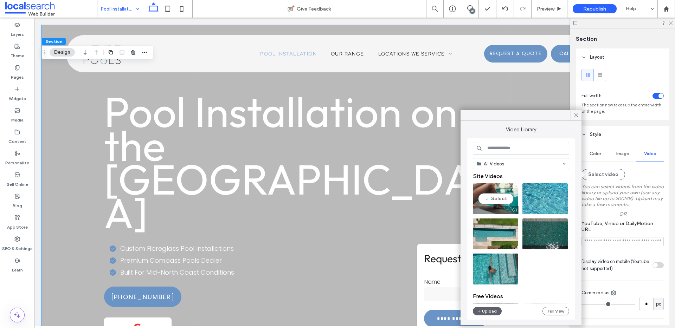
click at [489, 195] on video at bounding box center [495, 198] width 45 height 31
type input "**********"
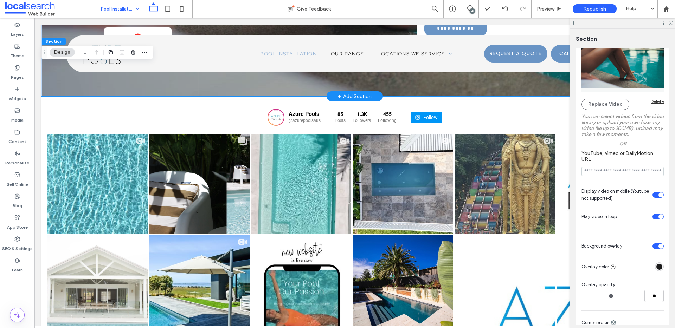
scroll to position [0, 0]
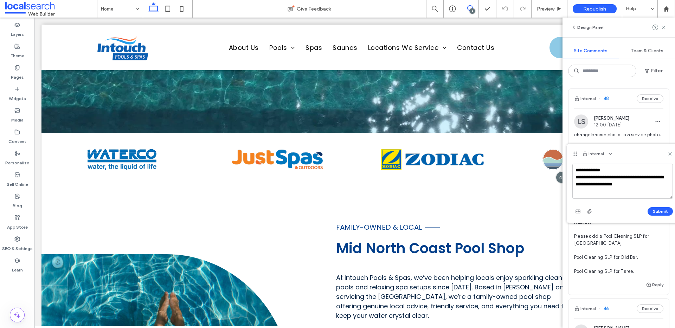
type textarea "**********"
click at [657, 207] on div "Submit" at bounding box center [622, 211] width 100 height 11
click at [655, 211] on button "Submit" at bounding box center [659, 211] width 25 height 8
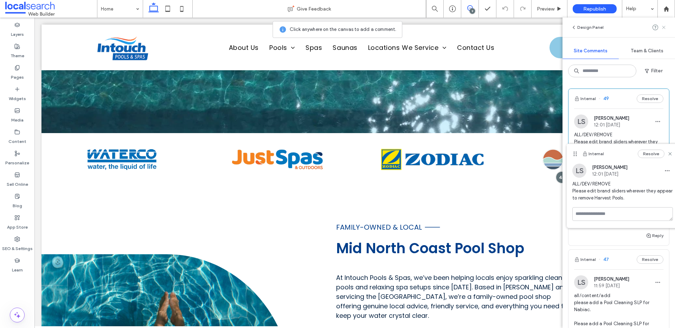
click at [665, 25] on icon at bounding box center [664, 28] width 6 height 6
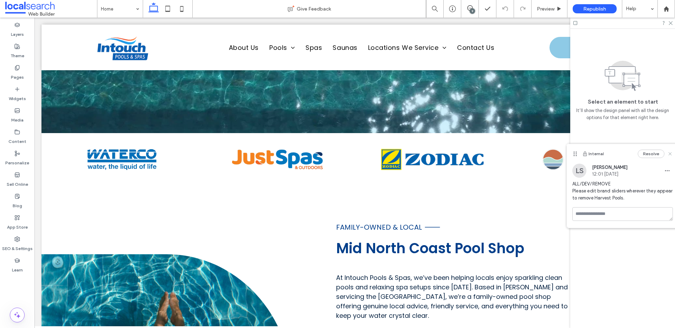
click at [670, 153] on use at bounding box center [669, 153] width 3 height 3
click at [669, 23] on icon at bounding box center [670, 22] width 5 height 5
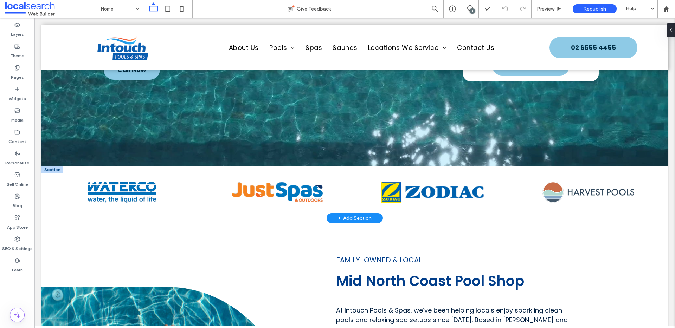
scroll to position [207, 0]
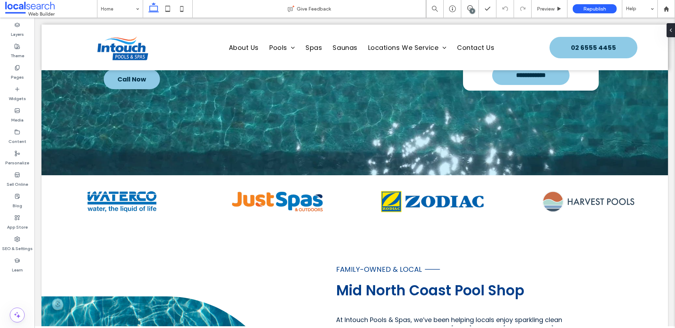
click at [473, 8] on div "9" at bounding box center [471, 10] width 5 height 5
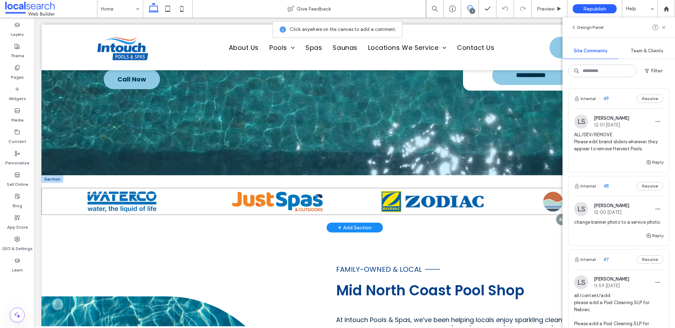
click at [272, 189] on div at bounding box center [354, 201] width 626 height 27
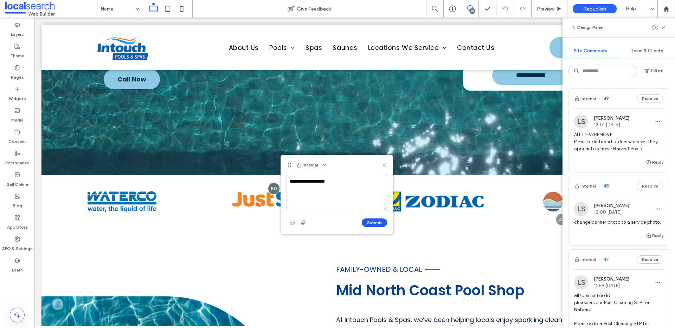
type textarea "**********"
click at [375, 224] on button "Submit" at bounding box center [374, 223] width 25 height 8
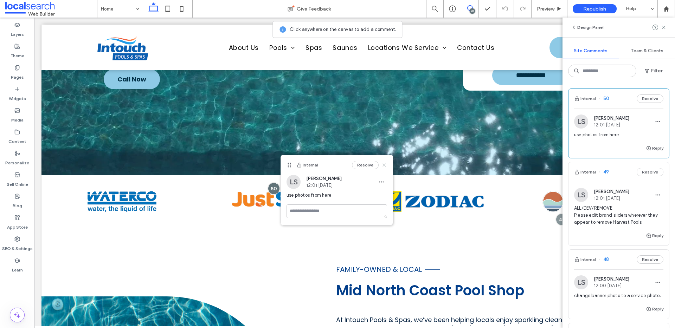
click at [384, 163] on icon at bounding box center [384, 165] width 6 height 6
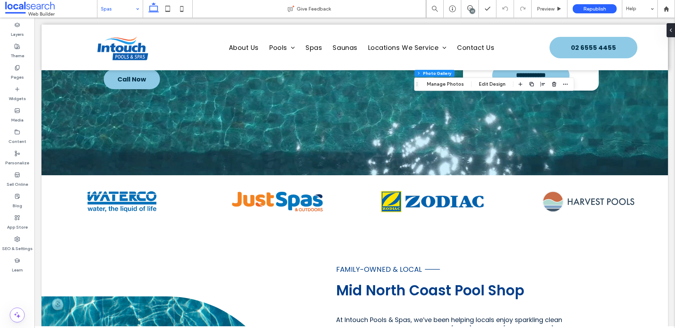
click at [470, 11] on div "10" at bounding box center [471, 10] width 5 height 5
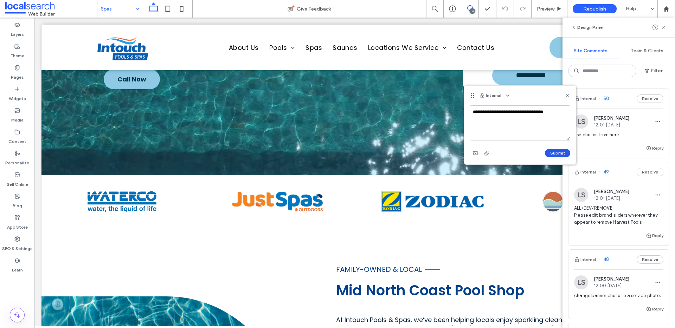
type textarea "**********"
click at [560, 152] on button "Submit" at bounding box center [557, 153] width 25 height 8
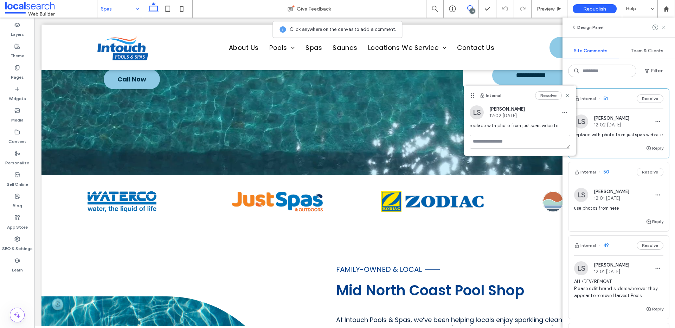
click at [665, 29] on icon at bounding box center [664, 28] width 6 height 6
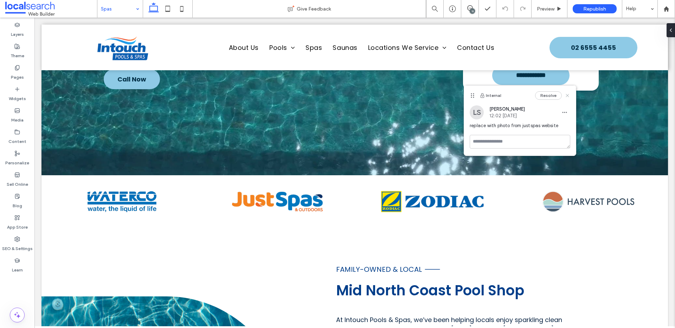
click at [568, 96] on icon at bounding box center [567, 96] width 6 height 6
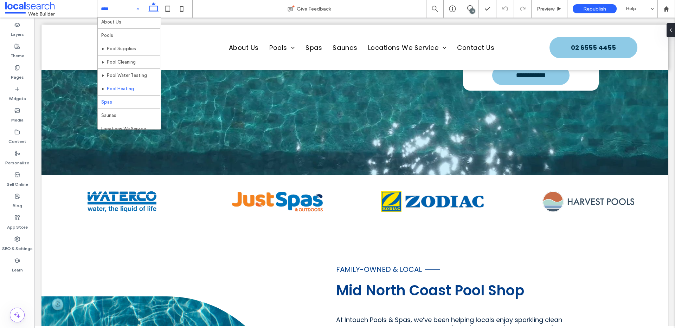
scroll to position [57, 0]
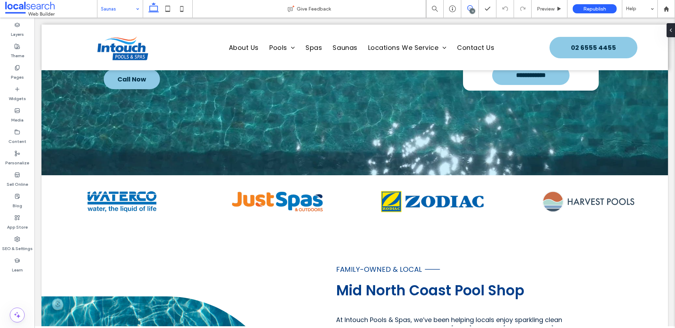
click at [468, 9] on icon at bounding box center [470, 8] width 6 height 6
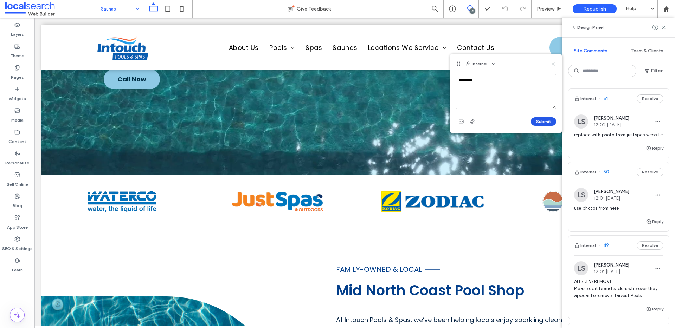
type textarea "********"
click at [546, 123] on button "Submit" at bounding box center [543, 121] width 25 height 8
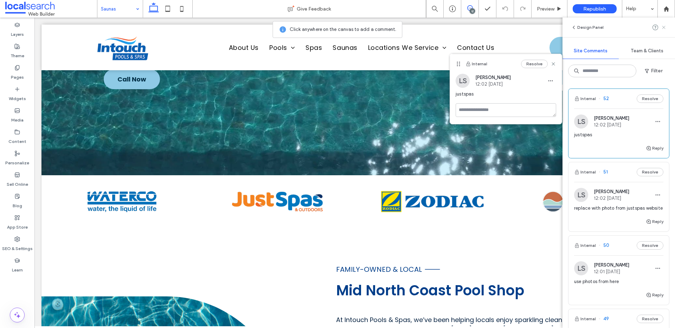
click at [664, 27] on icon at bounding box center [664, 28] width 6 height 6
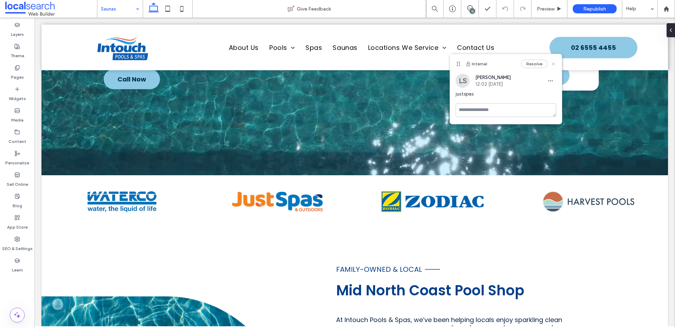
click at [554, 63] on use at bounding box center [552, 63] width 3 height 3
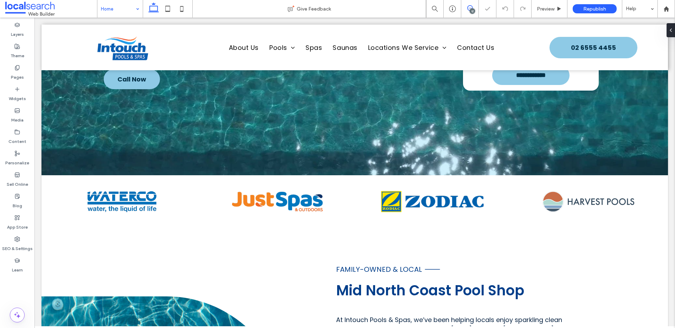
click at [472, 6] on span at bounding box center [469, 8] width 17 height 6
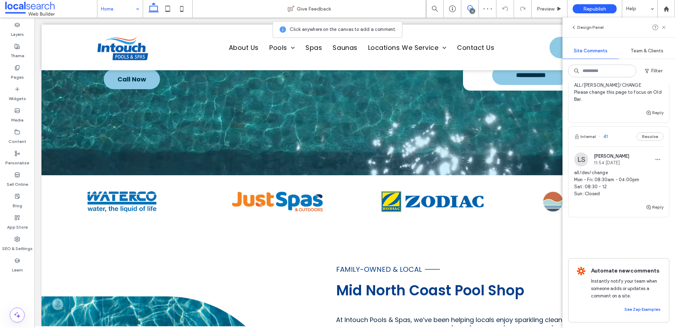
scroll to position [946, 0]
click at [660, 157] on div "LS Luke Stewart 11:54 Sep 17 2025 all/dev/change Mon - Fri: 08:30am - 04:00pm S…" at bounding box center [618, 177] width 100 height 51
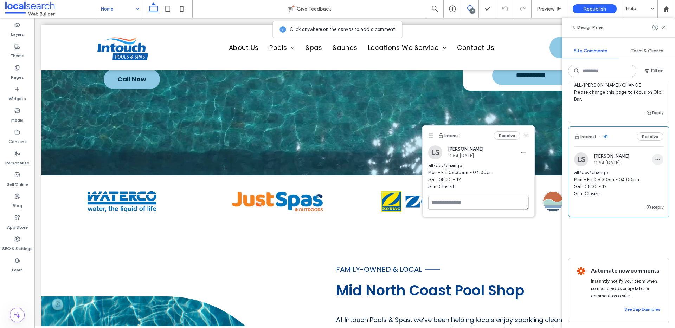
click at [655, 157] on icon "button" at bounding box center [658, 160] width 6 height 6
click at [625, 172] on div "Edit" at bounding box center [626, 169] width 63 height 13
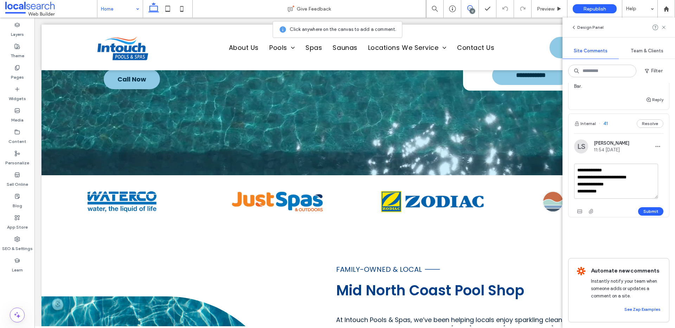
drag, startPoint x: 585, startPoint y: 175, endPoint x: 641, endPoint y: 173, distance: 55.6
click at [641, 173] on textarea "**********" at bounding box center [616, 181] width 84 height 35
click at [598, 190] on textarea "**********" at bounding box center [616, 181] width 84 height 35
click at [624, 190] on textarea "**********" at bounding box center [616, 181] width 84 height 35
type textarea "**********"
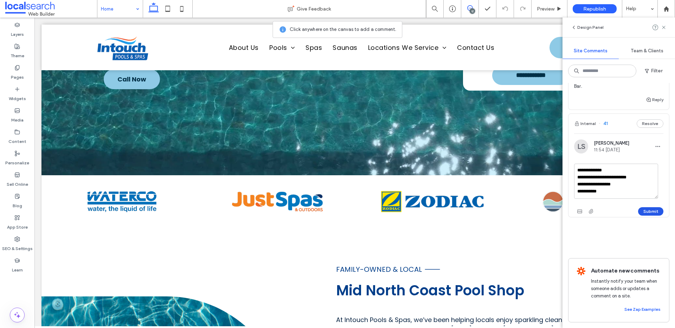
click at [652, 216] on button "Submit" at bounding box center [650, 211] width 25 height 8
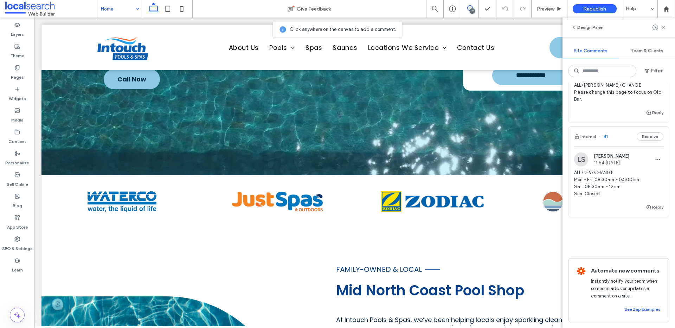
scroll to position [868, 0]
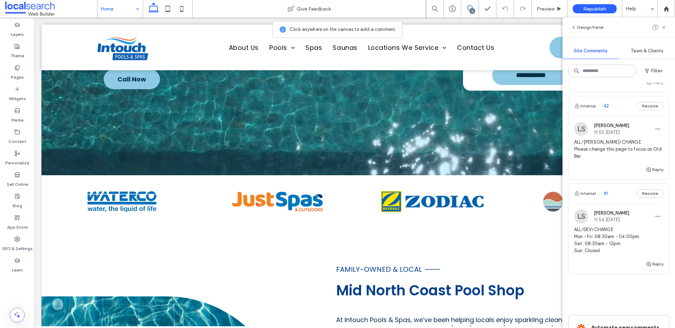
click at [617, 116] on div "Internal 42 Resolve" at bounding box center [618, 106] width 100 height 20
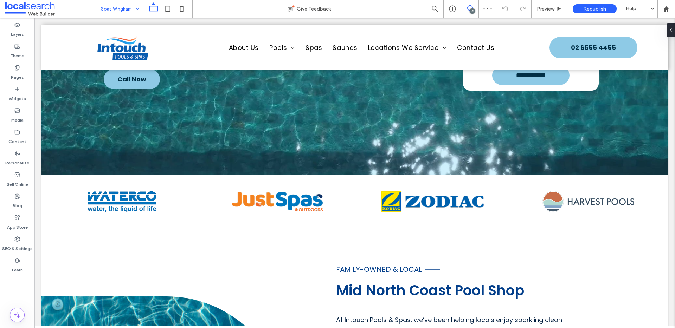
click at [470, 7] on icon at bounding box center [470, 8] width 6 height 6
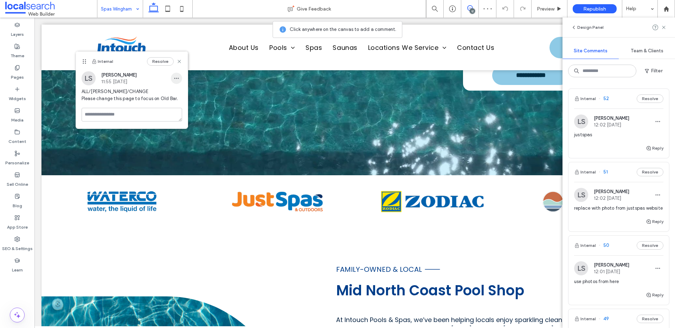
click at [179, 80] on icon "button" at bounding box center [177, 79] width 6 height 6
click at [182, 92] on div "Edit" at bounding box center [202, 96] width 63 height 13
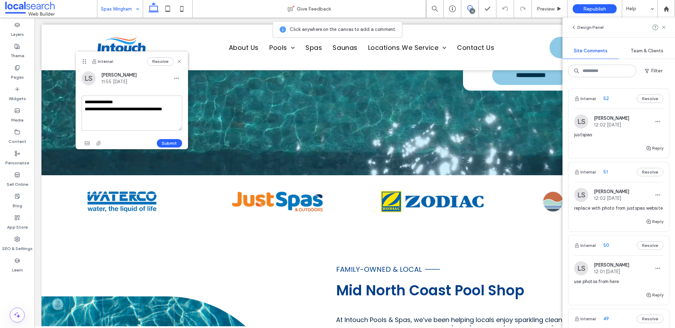
click at [110, 101] on textarea "**********" at bounding box center [132, 113] width 100 height 35
type textarea "**********"
click at [174, 141] on button "Submit" at bounding box center [169, 143] width 25 height 8
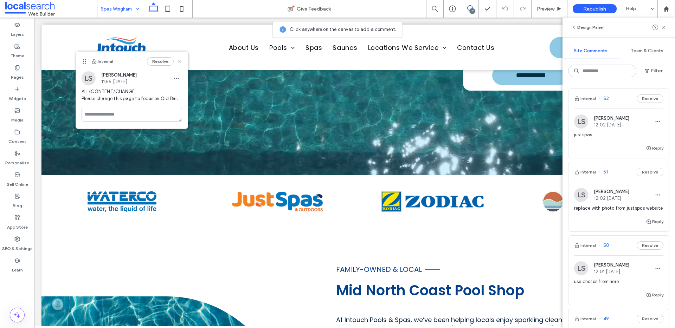
click at [178, 61] on use at bounding box center [178, 61] width 3 height 3
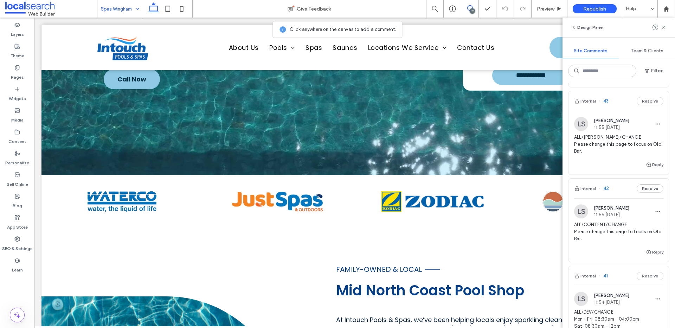
scroll to position [772, 0]
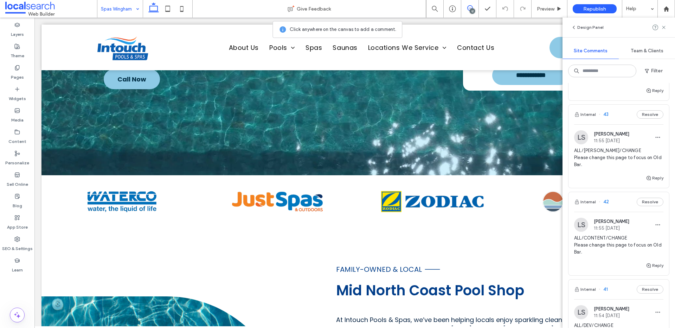
click at [617, 124] on div "Internal 43 Resolve" at bounding box center [618, 115] width 100 height 20
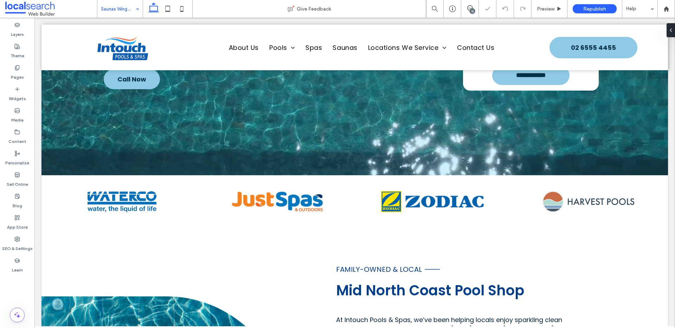
click at [472, 9] on div "12" at bounding box center [471, 10] width 5 height 5
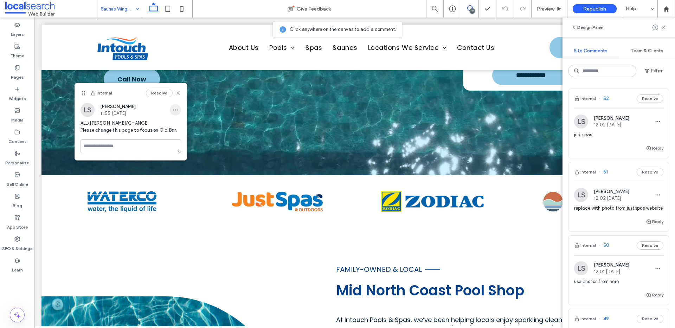
click at [180, 105] on span "button" at bounding box center [175, 109] width 11 height 11
click at [184, 124] on div "Edit" at bounding box center [201, 128] width 63 height 13
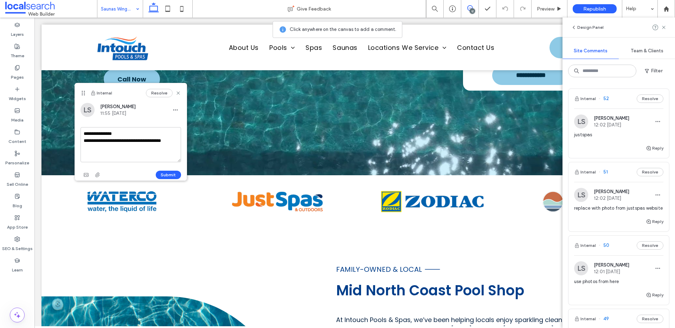
drag, startPoint x: 109, startPoint y: 132, endPoint x: 122, endPoint y: 155, distance: 26.6
click at [109, 132] on textarea "**********" at bounding box center [130, 144] width 100 height 35
type textarea "**********"
click at [169, 174] on button "Submit" at bounding box center [168, 175] width 25 height 8
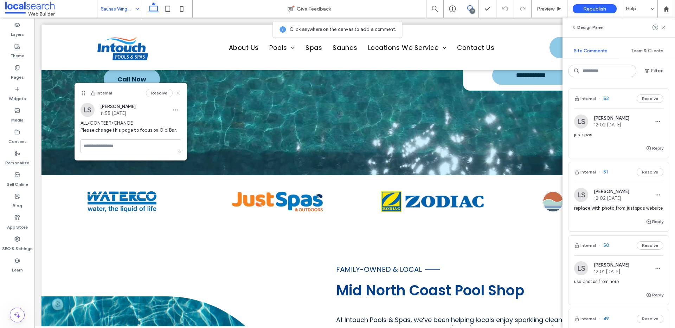
click at [180, 90] on icon at bounding box center [178, 93] width 6 height 6
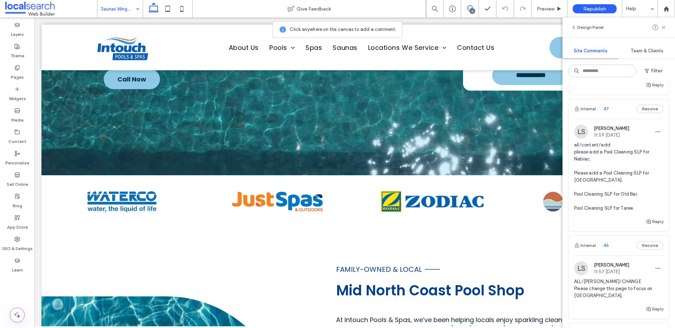
scroll to position [384, 0]
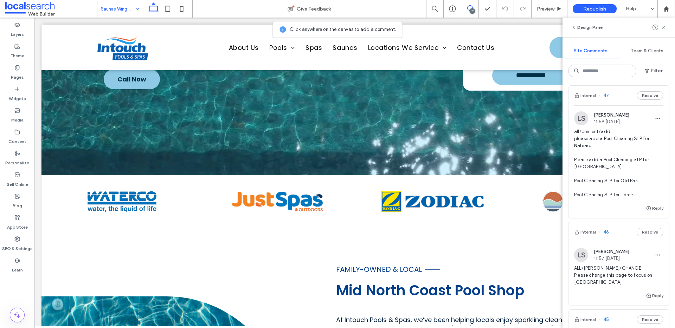
click at [620, 105] on div "Internal 47 Resolve" at bounding box center [618, 96] width 100 height 20
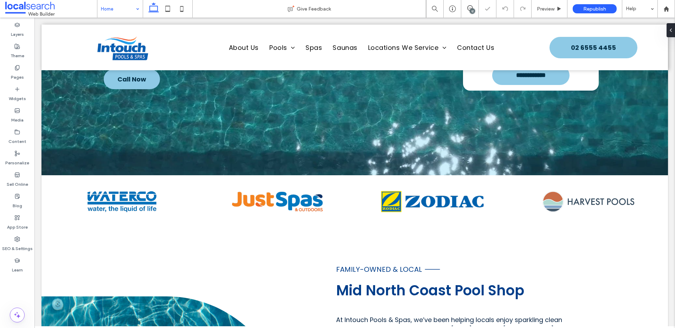
click at [469, 10] on div "12" at bounding box center [471, 10] width 5 height 5
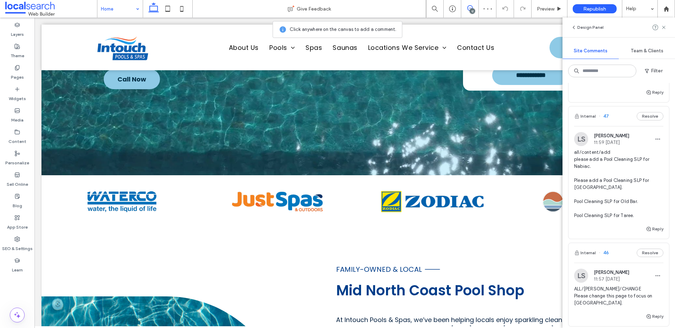
scroll to position [583, 0]
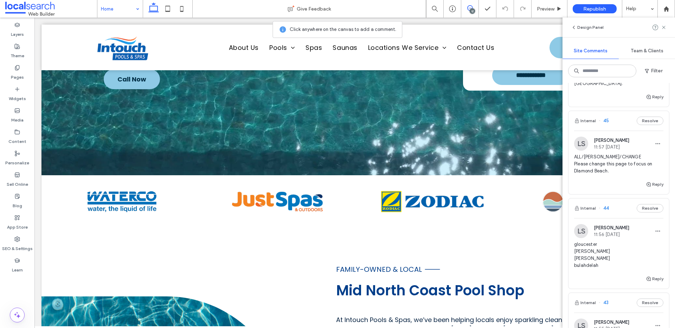
click at [615, 131] on div "Internal 45 Resolve" at bounding box center [618, 121] width 100 height 20
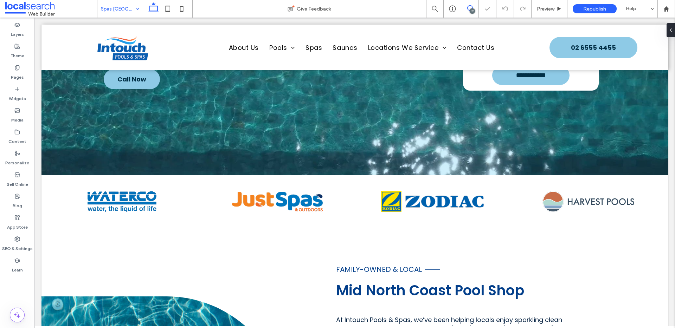
click at [470, 8] on icon at bounding box center [470, 8] width 6 height 6
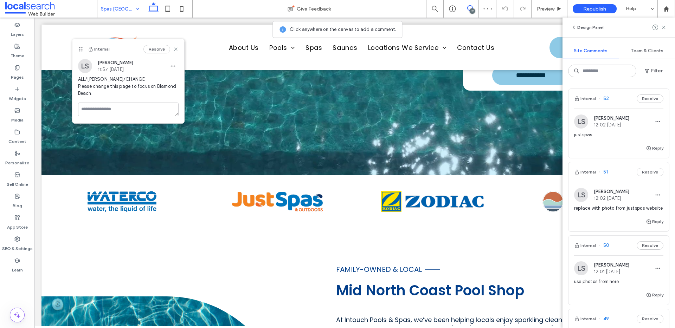
click at [176, 59] on div "LS Luke Stewart 11:57 Sep 17 2025" at bounding box center [128, 66] width 100 height 14
click at [175, 65] on icon "button" at bounding box center [173, 66] width 6 height 6
click at [188, 78] on div "Edit" at bounding box center [199, 84] width 63 height 13
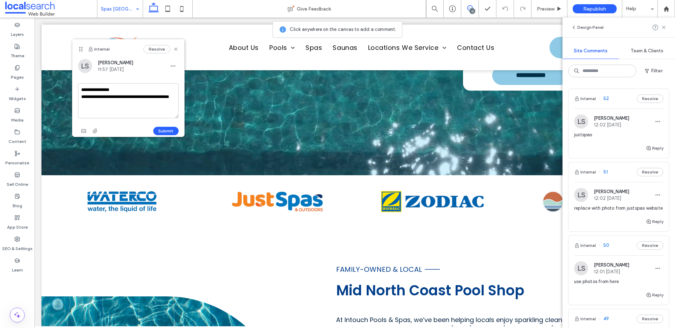
click at [85, 103] on textarea "**********" at bounding box center [128, 100] width 100 height 35
click at [108, 89] on textarea "**********" at bounding box center [128, 100] width 100 height 35
type textarea "**********"
click at [164, 133] on button "Submit" at bounding box center [165, 131] width 25 height 8
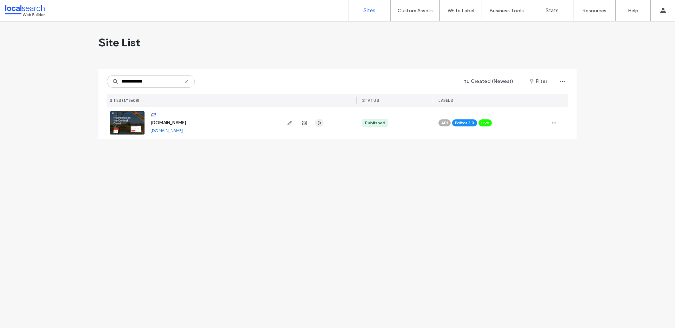
type input "**********"
click at [317, 124] on icon "button" at bounding box center [319, 123] width 6 height 6
